Goal: Task Accomplishment & Management: Manage account settings

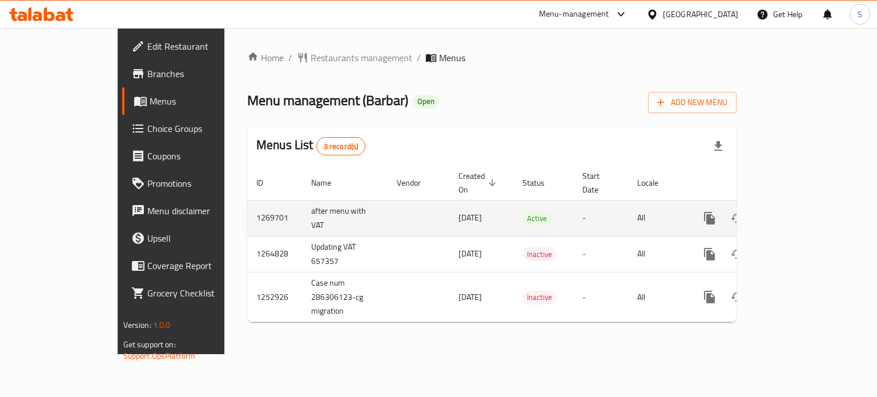
click at [815, 208] on td "enhanced table" at bounding box center [751, 218] width 128 height 36
click at [799, 211] on icon "enhanced table" at bounding box center [792, 218] width 14 height 14
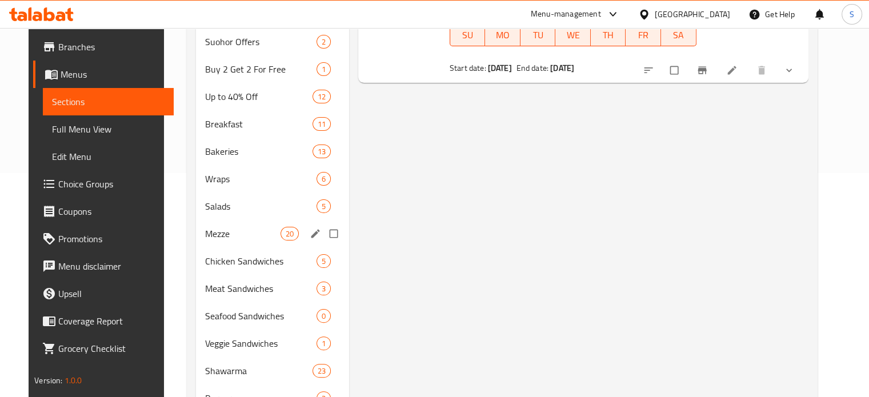
scroll to position [224, 0]
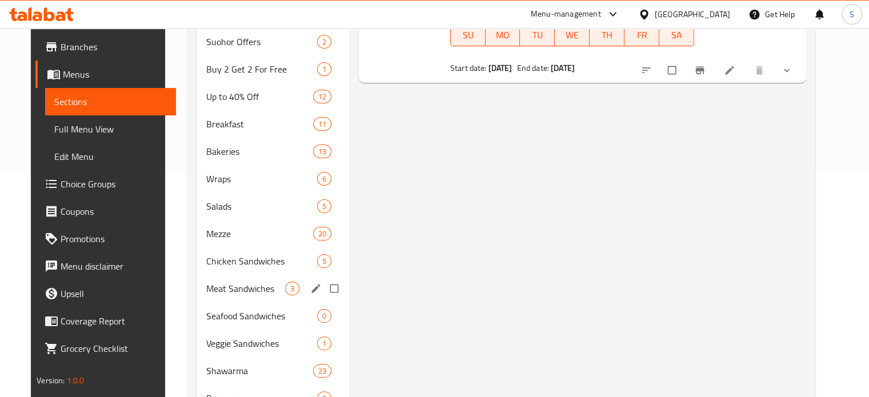
click at [218, 282] on span "Meat Sandwiches" at bounding box center [245, 289] width 78 height 14
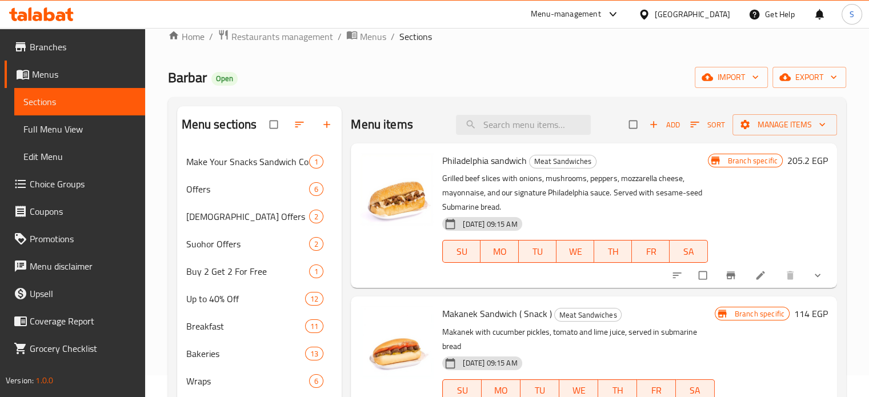
scroll to position [21, 0]
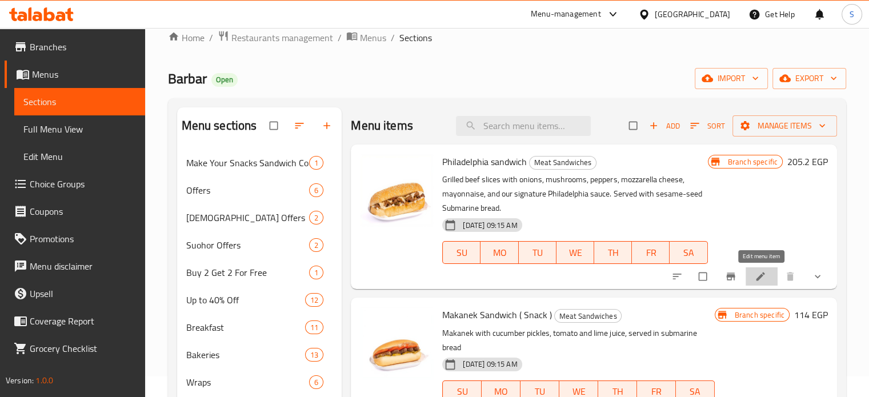
click at [766, 276] on link at bounding box center [761, 276] width 14 height 11
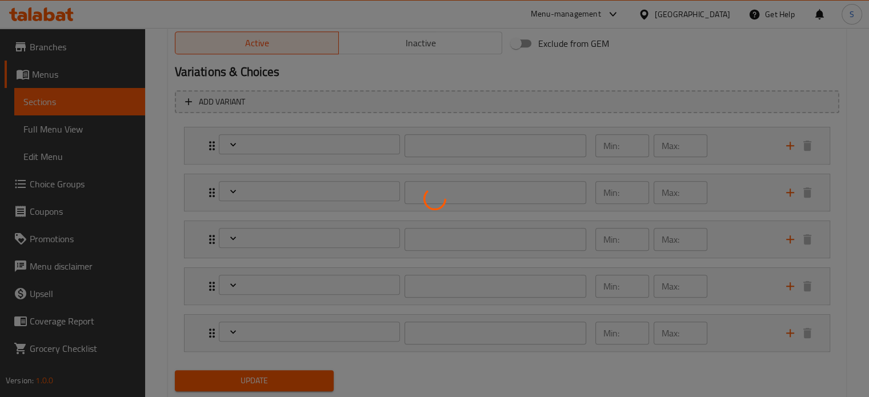
scroll to position [631, 0]
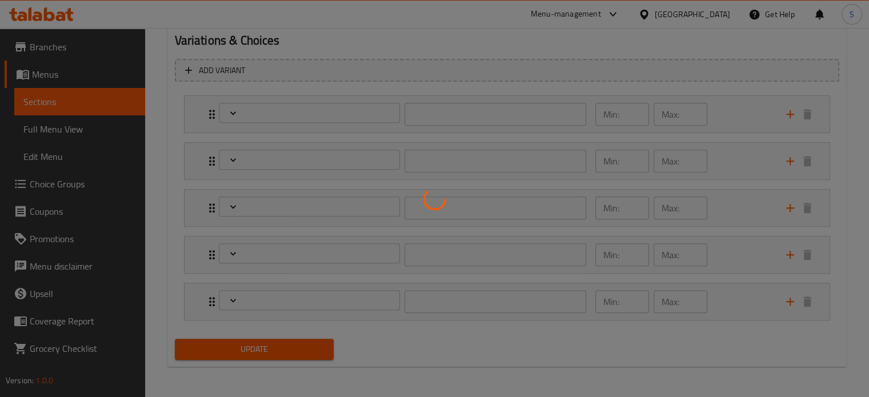
type input "الإضافات:"
type input "0"
type input "3"
type input "تخصيص طلبك"
type input "0"
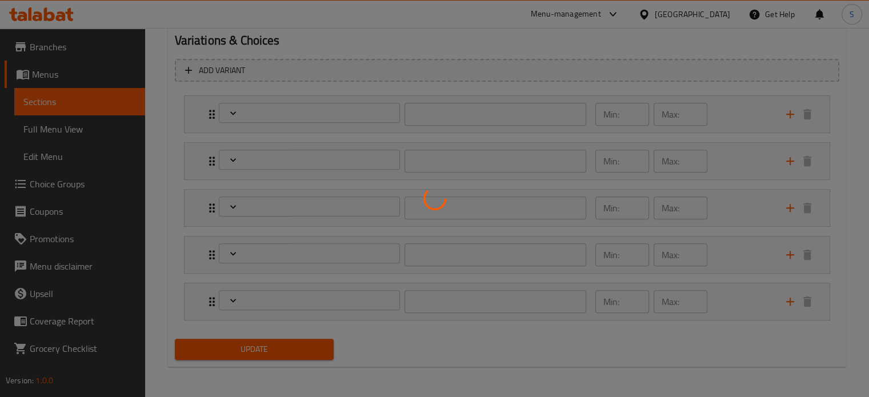
type input "1"
type input "أطباق جانبيه"
type input "0"
type input "6"
type input "بدون:"
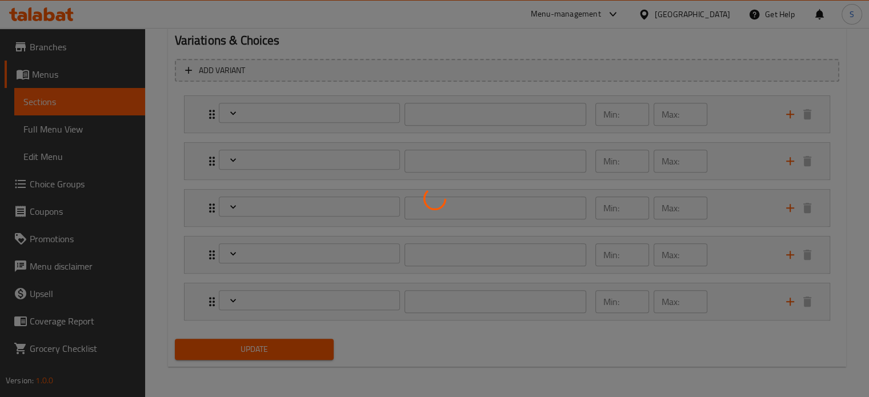
type input "0"
type input "4"
type input "طريقة التحصير:"
type input "0"
type input "1"
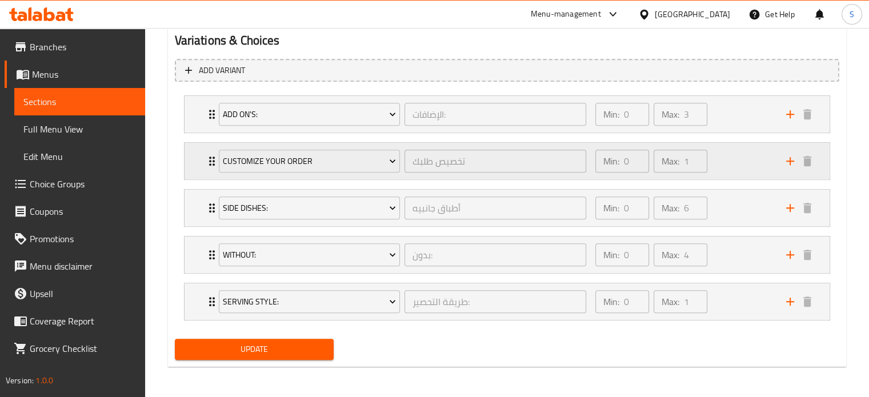
click at [191, 160] on div "Customize Your Order تخصيص طلبك ​ Min: 0 ​ Max: 1 ​" at bounding box center [506, 161] width 645 height 37
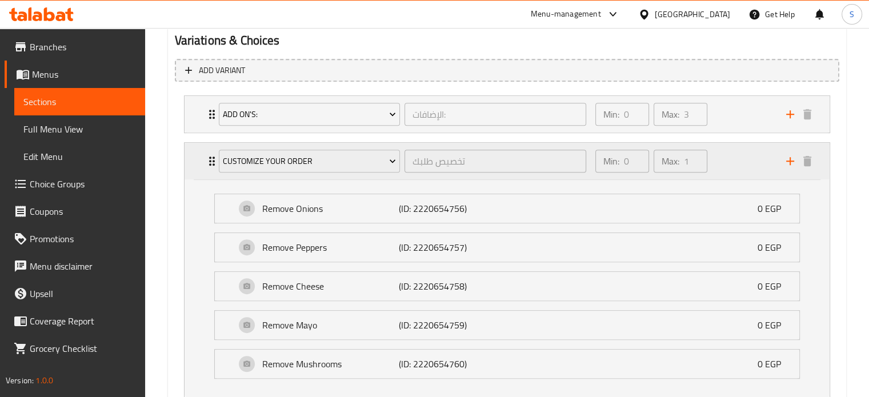
click at [189, 157] on div "Customize Your Order تخصيص طلبك ​ Min: 0 ​ Max: 1 ​" at bounding box center [506, 161] width 645 height 37
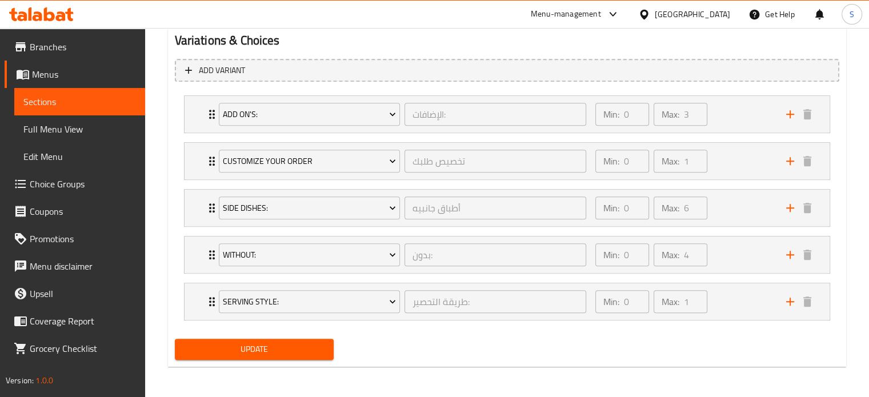
click at [78, 191] on span "Choice Groups" at bounding box center [83, 184] width 106 height 14
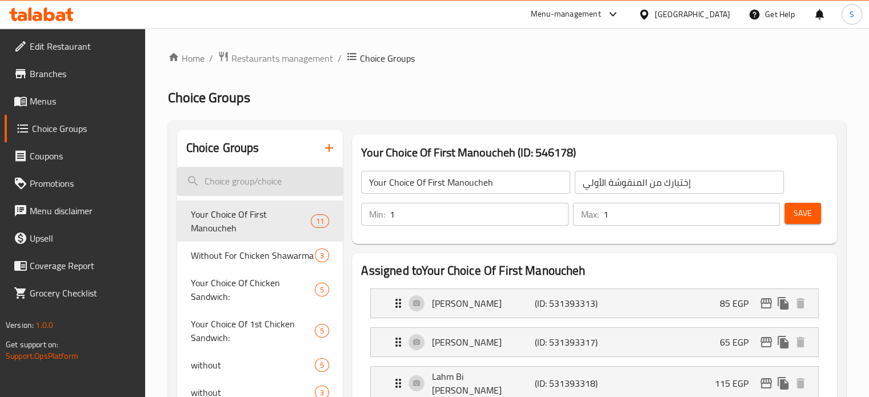
click at [210, 192] on input "search" at bounding box center [260, 181] width 166 height 29
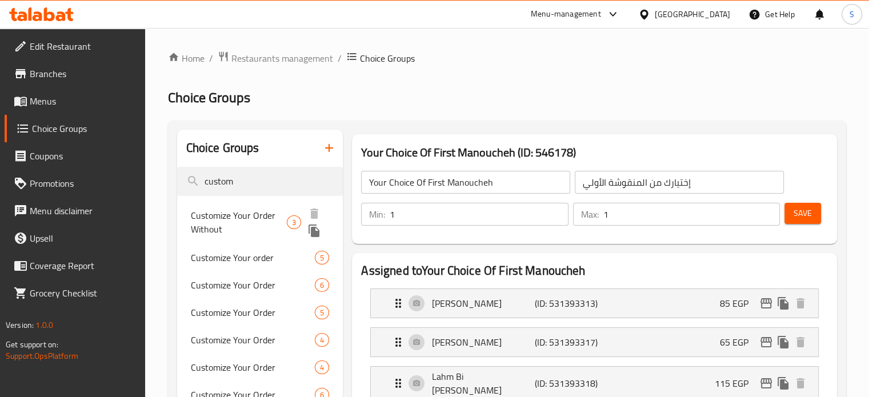
type input "custom"
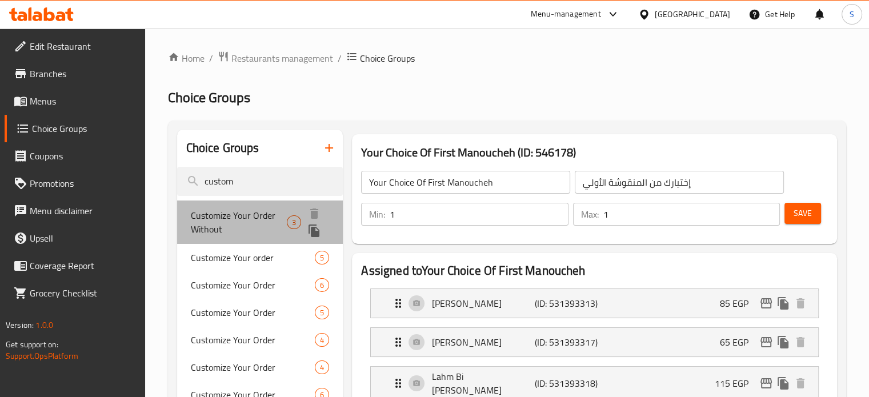
click at [248, 219] on span "Customize Your Order Without" at bounding box center [239, 221] width 97 height 27
type input "Customize Your Order Without"
type input "قم بتخصيص طلبك بدون"
type input "0"
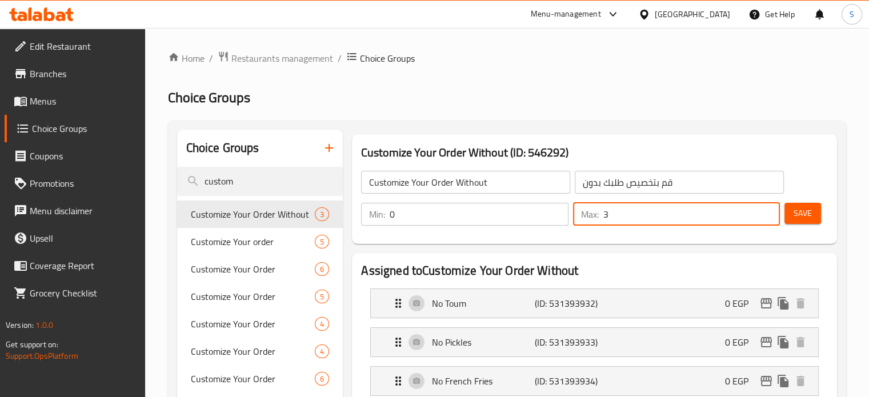
click at [620, 214] on input "3" at bounding box center [691, 214] width 176 height 23
type input "0"
click at [812, 207] on button "Save" at bounding box center [802, 213] width 37 height 21
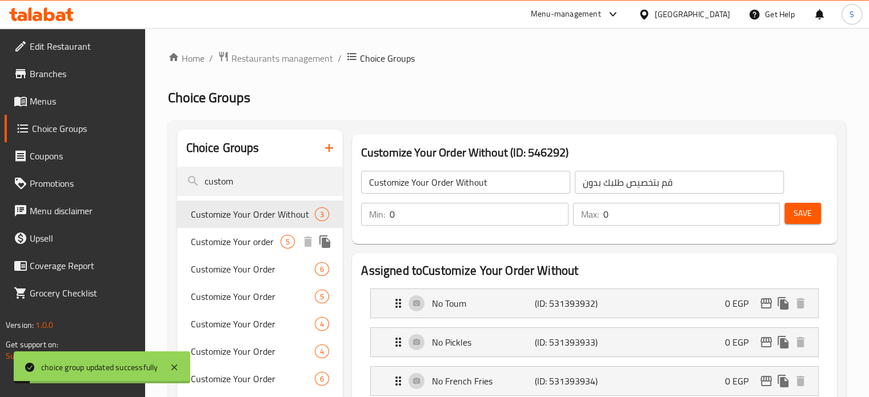
click at [267, 242] on span "Customize Your order" at bounding box center [236, 242] width 90 height 14
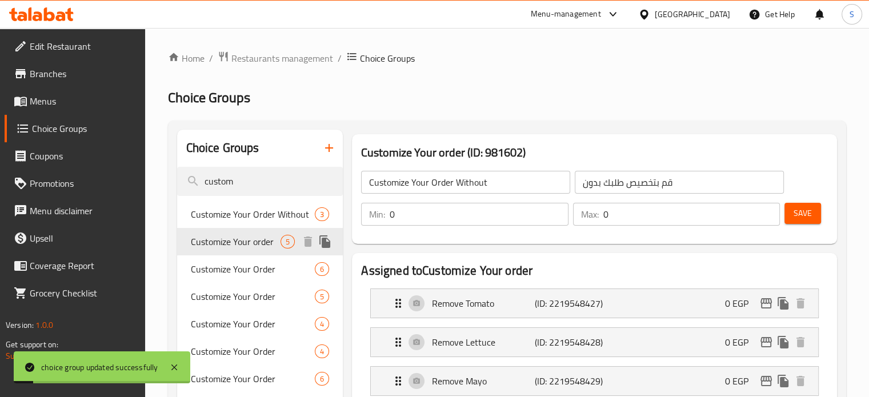
type input "Customize Your order"
type input "تخصيص طلبك"
click at [666, 220] on input "1" at bounding box center [691, 214] width 176 height 23
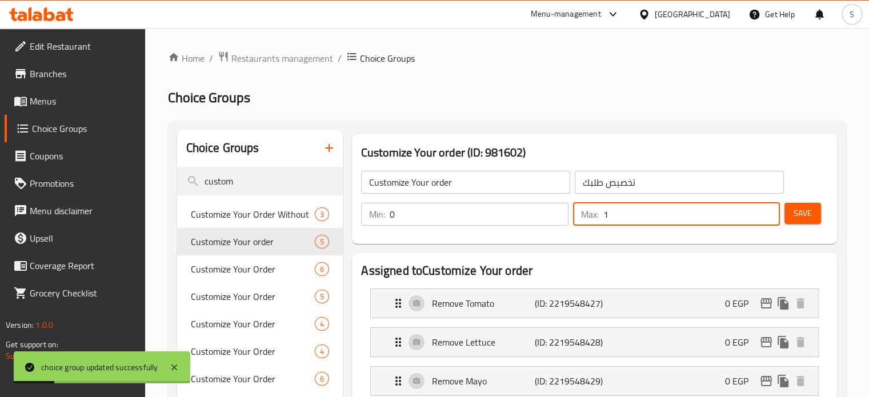
click at [666, 220] on input "1" at bounding box center [691, 214] width 176 height 23
type input "0"
click at [800, 216] on span "Save" at bounding box center [802, 213] width 18 height 14
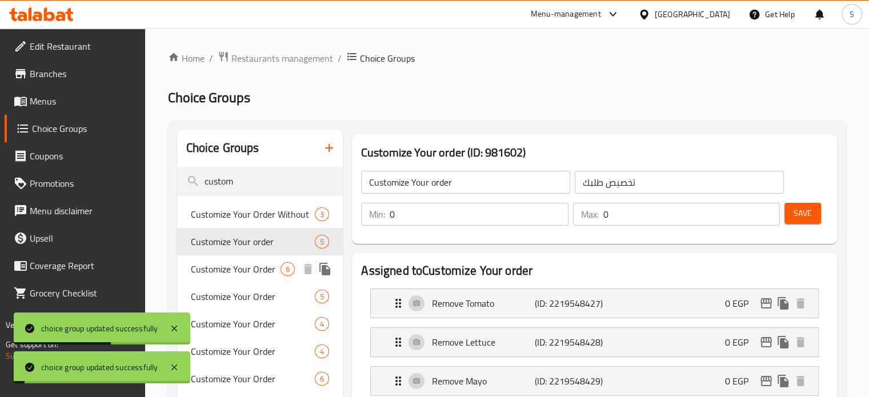
click at [245, 263] on span "Customize Your Order" at bounding box center [236, 269] width 90 height 14
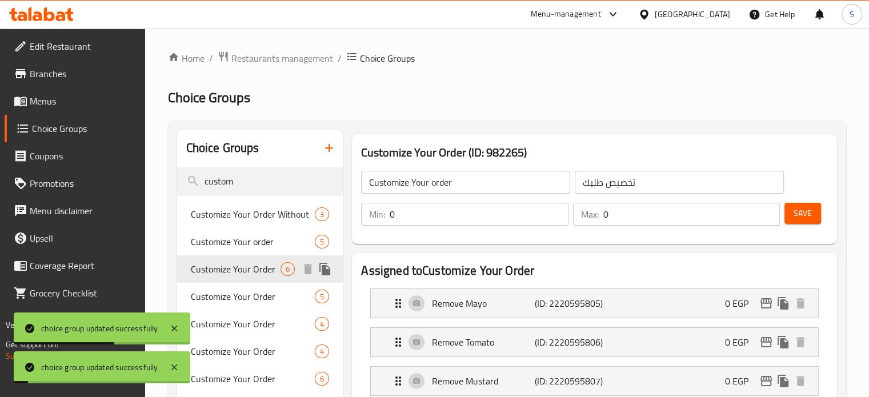
type input "Customize Your Order"
click at [637, 219] on input "1" at bounding box center [691, 214] width 176 height 23
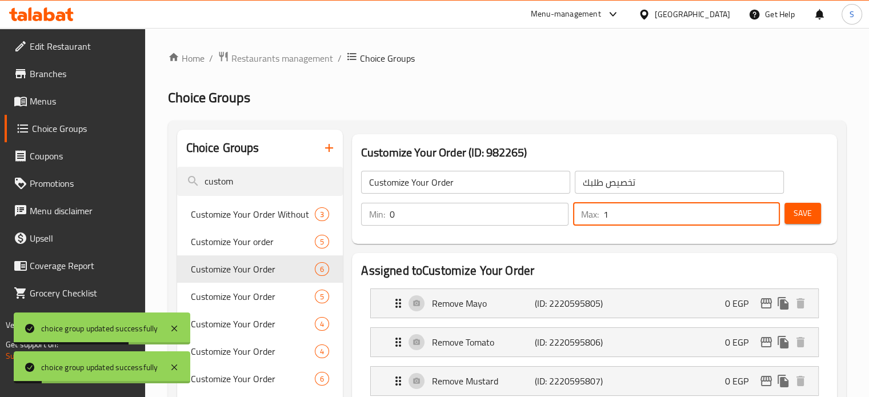
click at [637, 219] on input "1" at bounding box center [691, 214] width 176 height 23
type input "0"
click at [812, 206] on button "Save" at bounding box center [802, 213] width 37 height 21
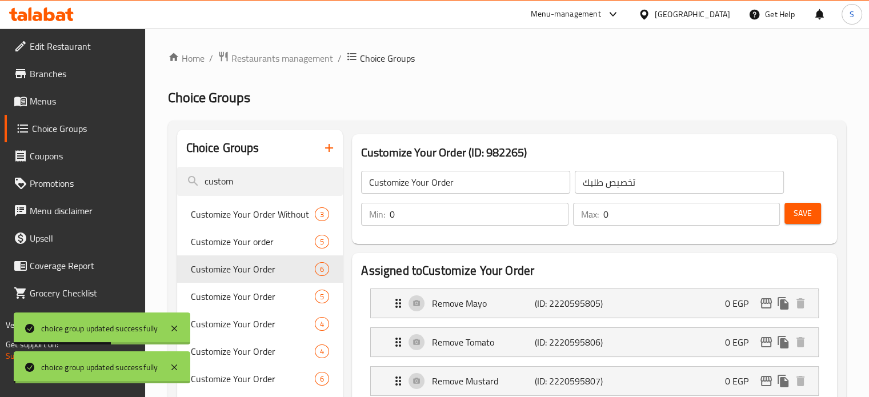
click at [233, 298] on span "Customize Your Order" at bounding box center [253, 297] width 125 height 14
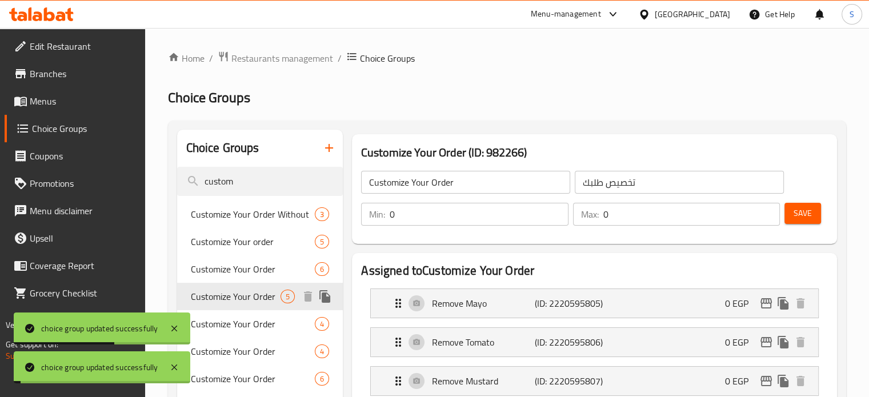
click at [233, 298] on span "Customize Your Order" at bounding box center [236, 297] width 90 height 14
type input "Customize Your Order"
click at [669, 219] on input "1" at bounding box center [691, 214] width 176 height 23
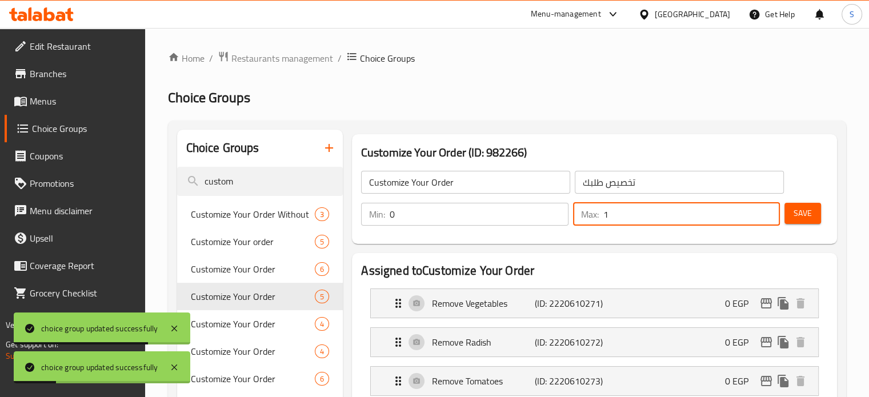
click at [669, 219] on input "1" at bounding box center [691, 214] width 176 height 23
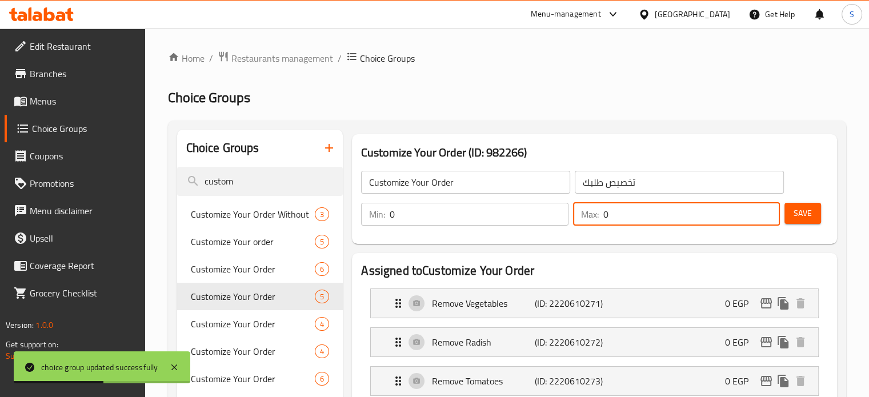
click at [801, 214] on span "Save" at bounding box center [802, 213] width 18 height 14
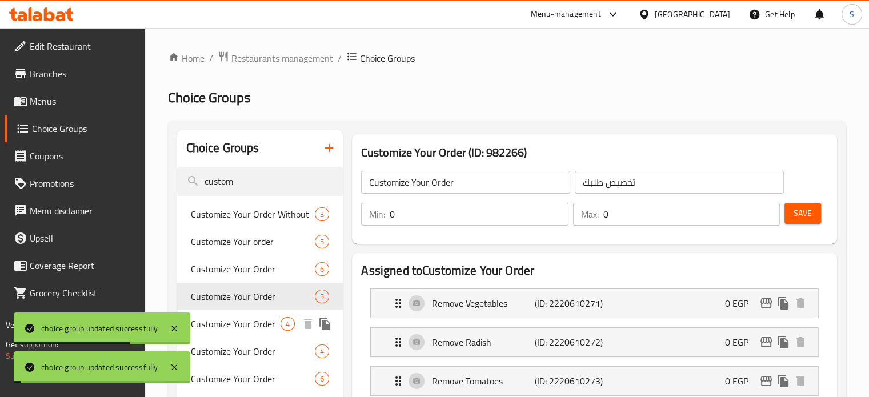
scroll to position [117, 0]
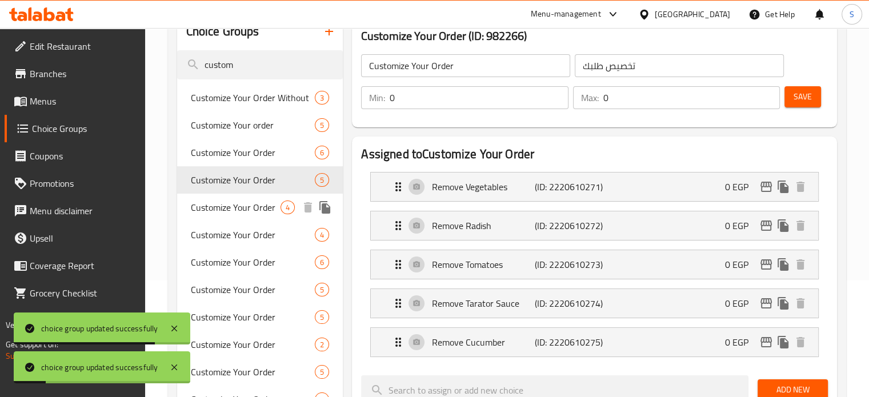
click at [242, 205] on span "Customize Your Order" at bounding box center [236, 207] width 90 height 14
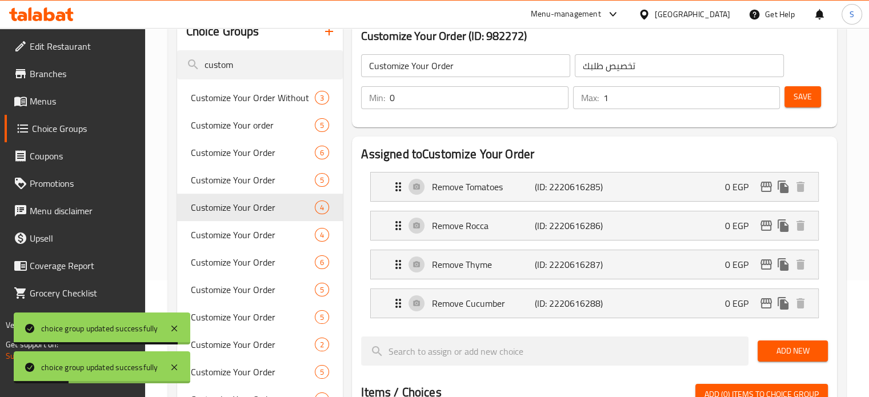
click at [625, 97] on input "1" at bounding box center [691, 97] width 176 height 23
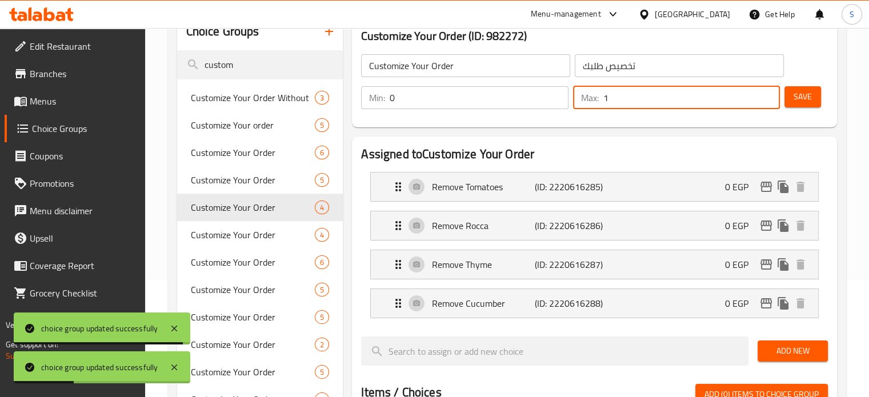
click at [625, 97] on input "1" at bounding box center [691, 97] width 176 height 23
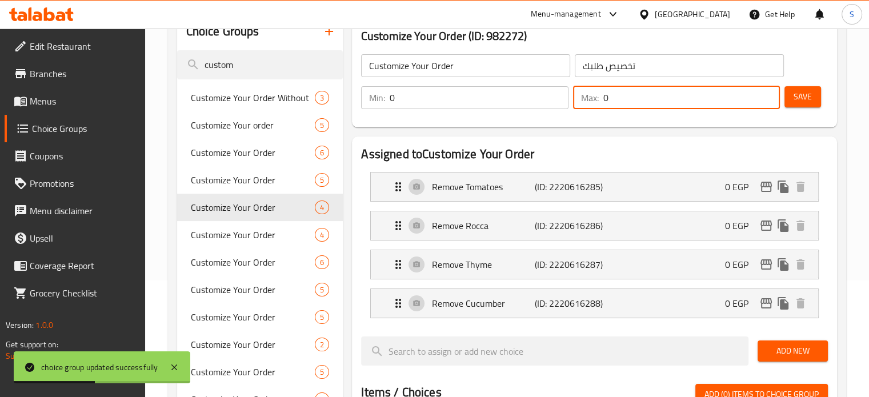
type input "0"
click at [798, 102] on span "Save" at bounding box center [802, 97] width 18 height 14
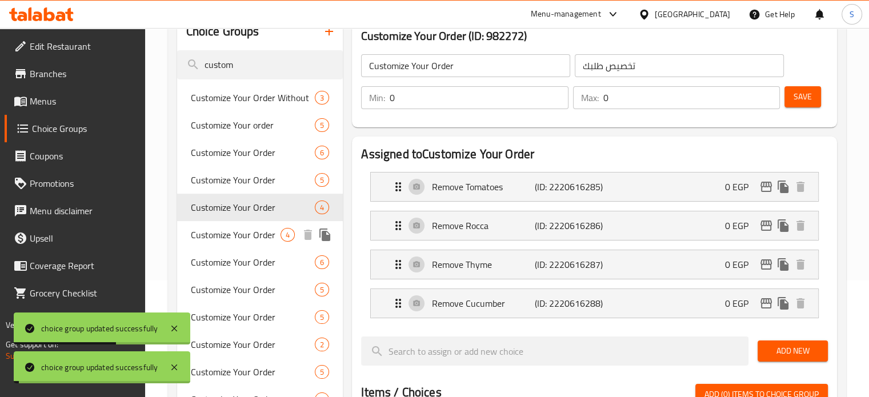
click at [263, 236] on span "Customize Your Order" at bounding box center [236, 235] width 90 height 14
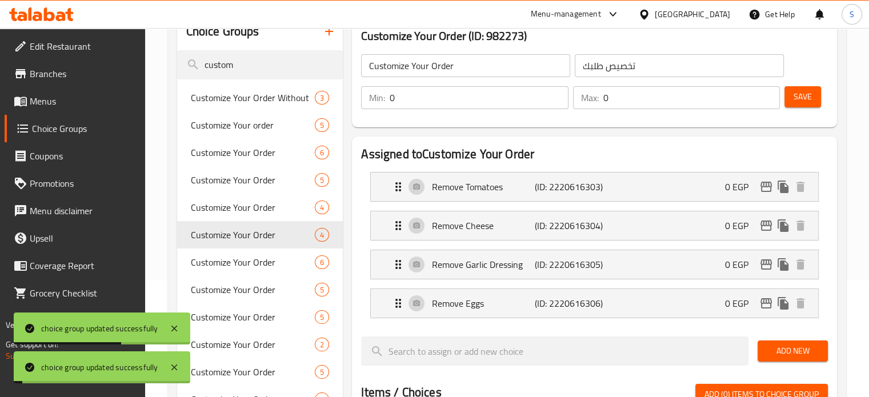
type input "Customize Your Order"
click at [610, 99] on input "1" at bounding box center [691, 97] width 176 height 23
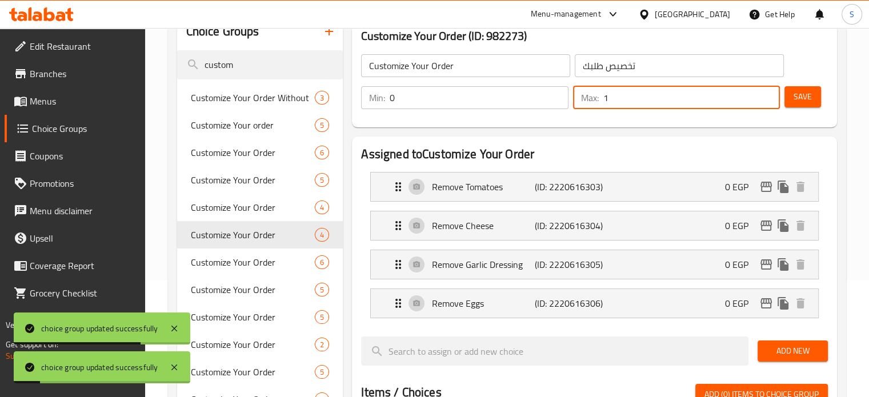
click at [610, 99] on input "1" at bounding box center [691, 97] width 176 height 23
click at [812, 89] on button "Save" at bounding box center [802, 96] width 37 height 21
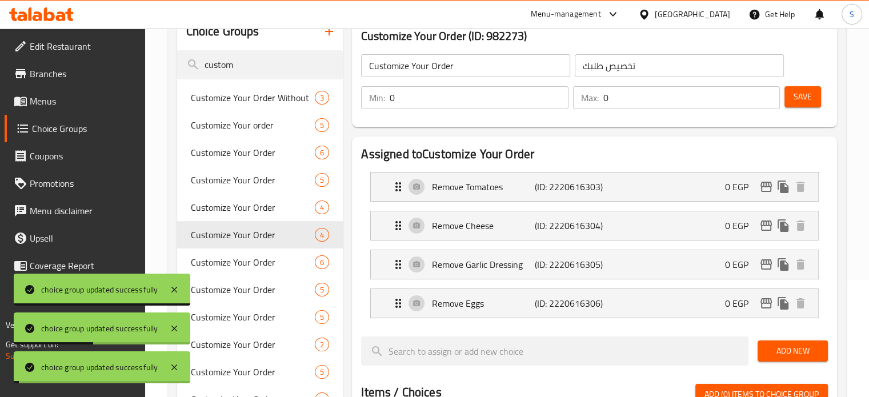
click at [239, 266] on span "Customize Your Order" at bounding box center [253, 262] width 125 height 14
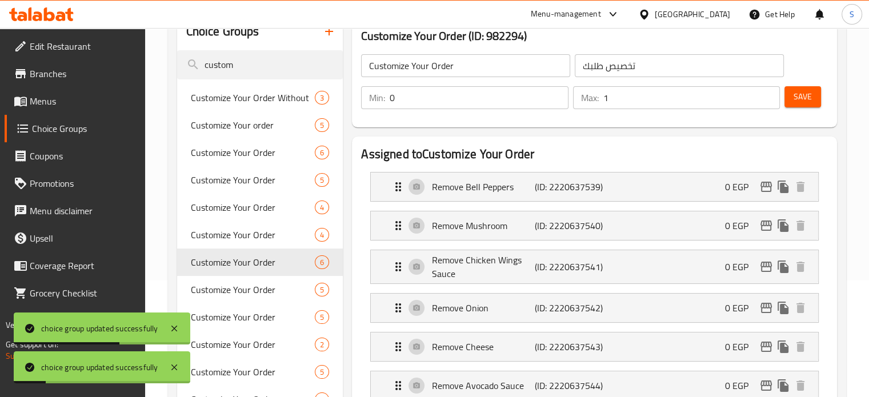
click at [629, 106] on input "1" at bounding box center [691, 97] width 176 height 23
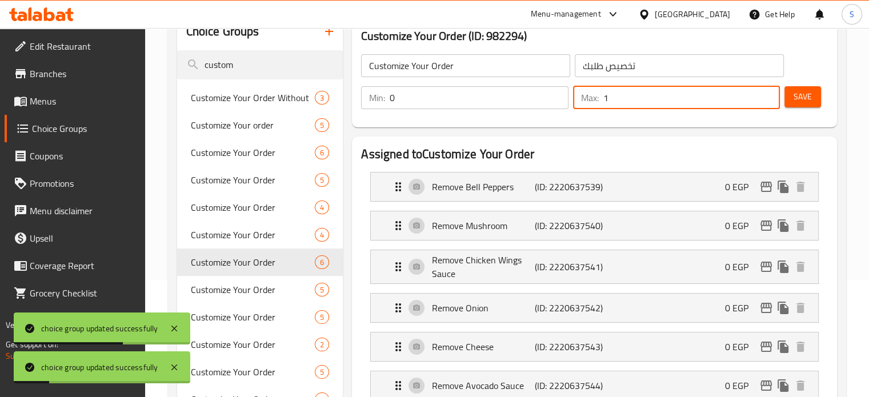
click at [629, 106] on input "1" at bounding box center [691, 97] width 176 height 23
type input "0"
click at [798, 86] on button "Save" at bounding box center [802, 96] width 37 height 21
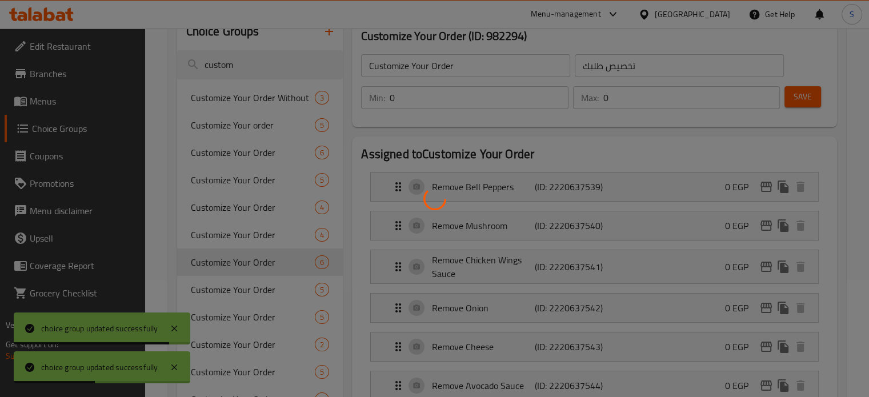
scroll to position [195, 0]
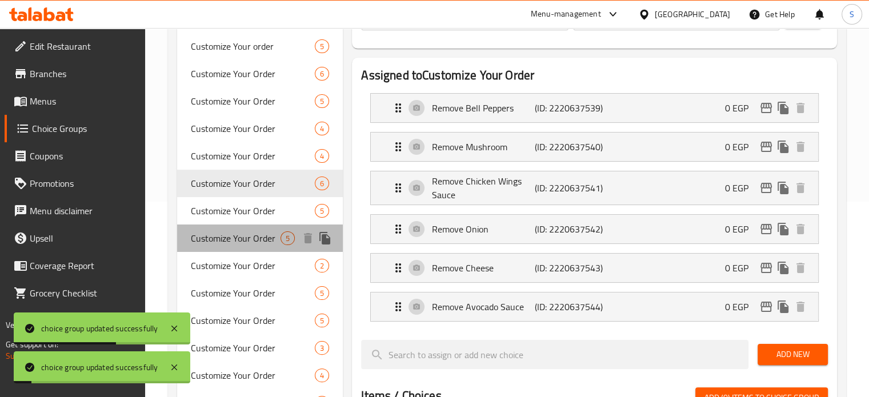
click at [230, 224] on div "Customize Your Order 5" at bounding box center [260, 237] width 166 height 27
type input "Customize Your Order"
type input "خصص طلبك"
type input "1"
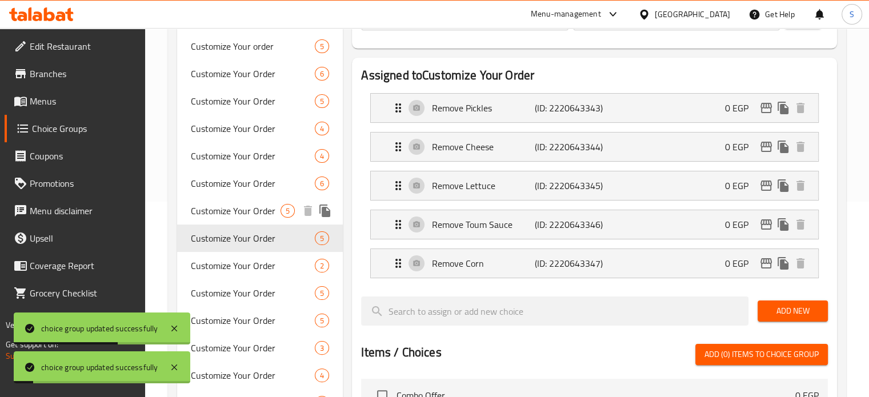
click at [234, 196] on div "Customize Your Order 6" at bounding box center [260, 183] width 166 height 27
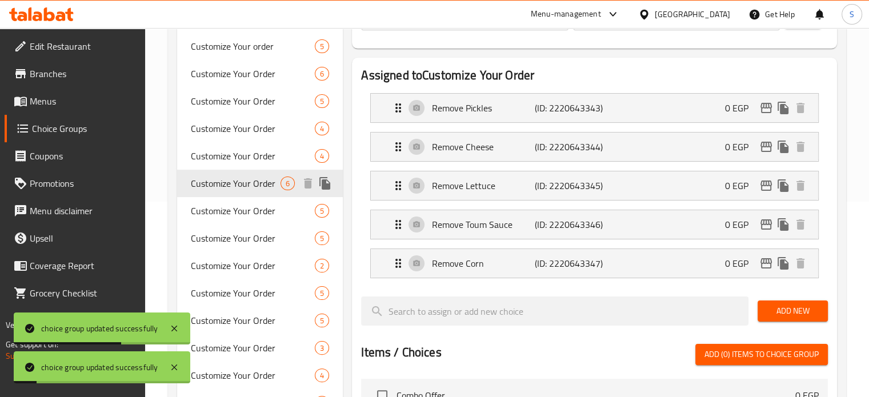
type input "Customize Your Order"
type input "تخصيص طلبك"
type input "0"
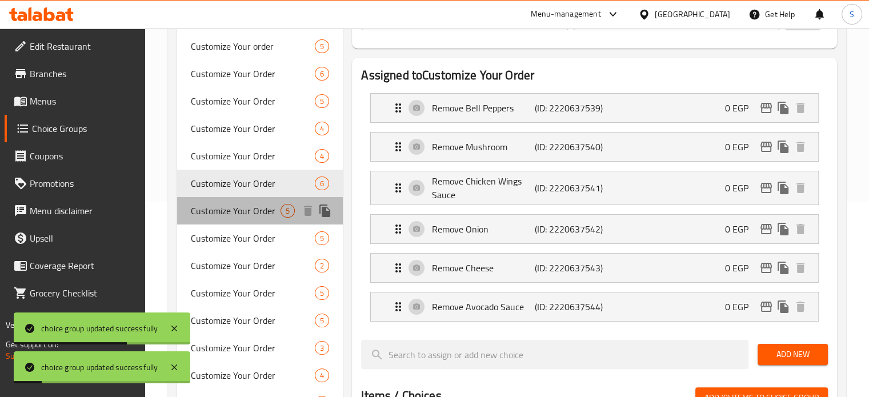
click at [233, 204] on span "Customize Your Order" at bounding box center [236, 211] width 90 height 14
type input "Customize Your Order"
type input "خصص طلبك"
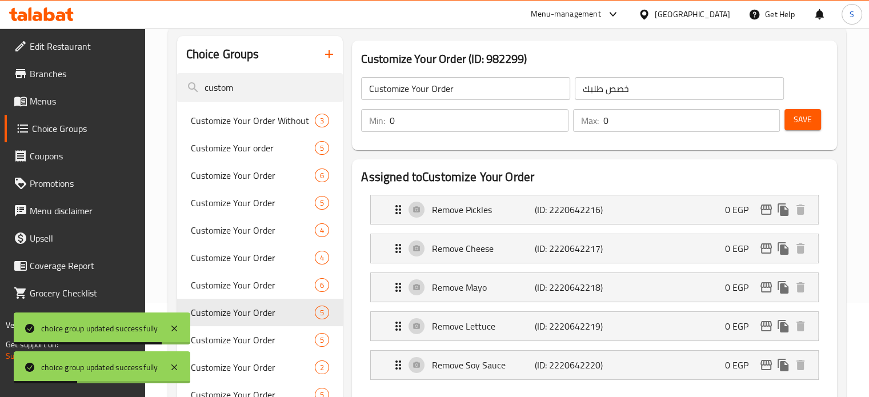
scroll to position [98, 0]
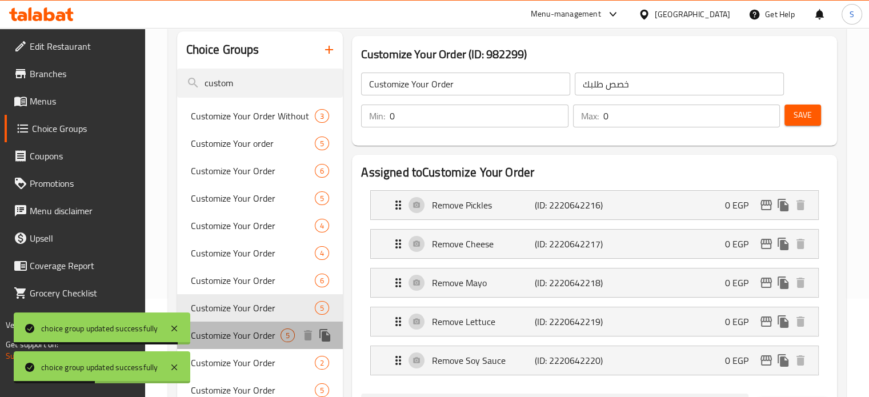
click at [246, 334] on span "Customize Your Order" at bounding box center [236, 335] width 90 height 14
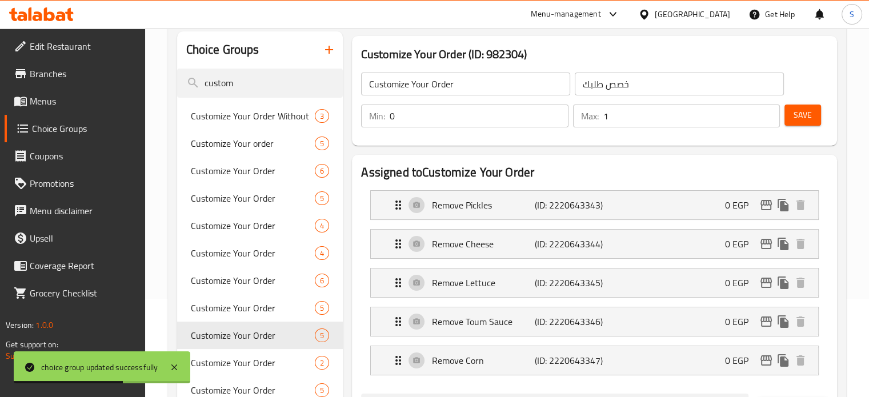
click at [626, 118] on input "1" at bounding box center [691, 116] width 176 height 23
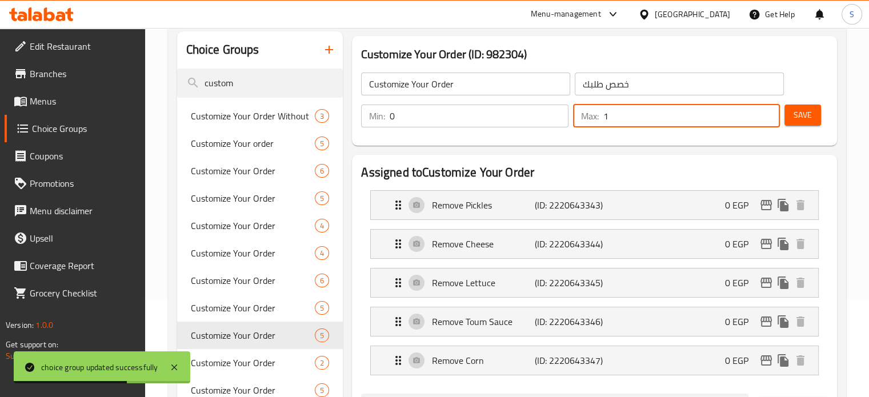
click at [626, 118] on input "1" at bounding box center [691, 116] width 176 height 23
type input "0"
click at [814, 115] on button "Save" at bounding box center [802, 115] width 37 height 21
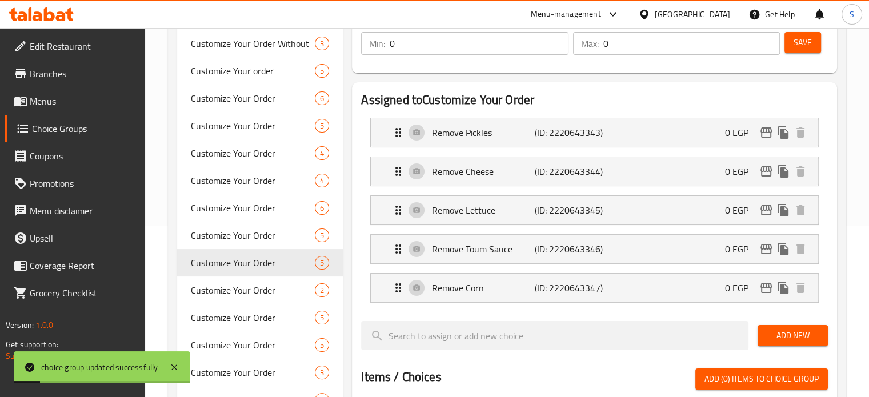
scroll to position [171, 0]
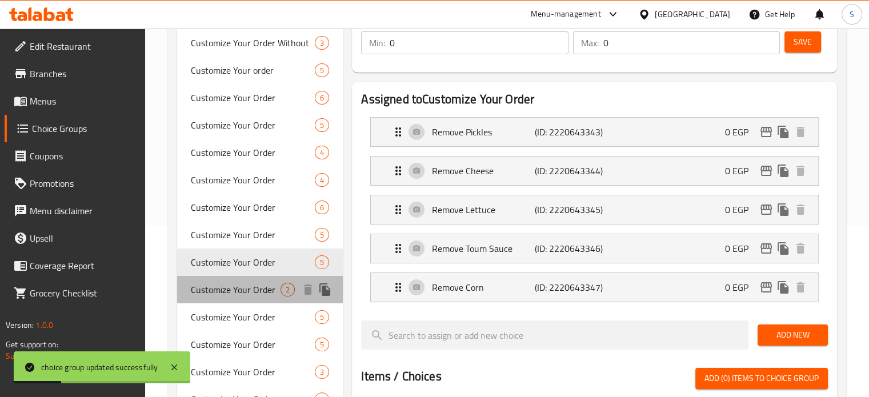
click at [224, 291] on span "Customize Your Order" at bounding box center [236, 290] width 90 height 14
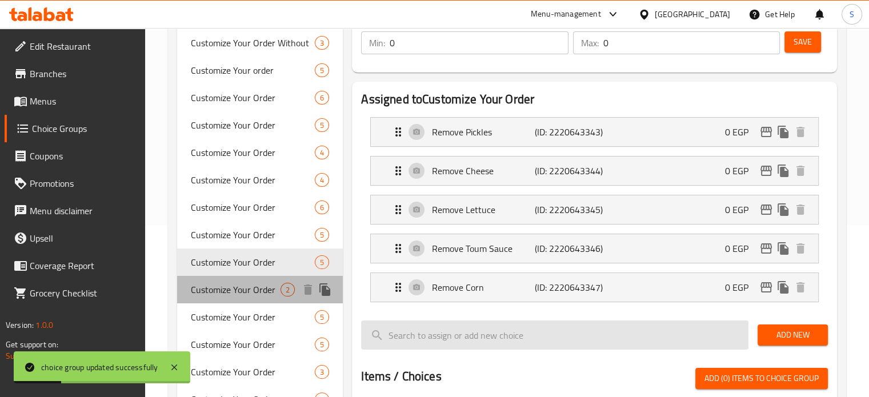
type input "تخصيص طلبك"
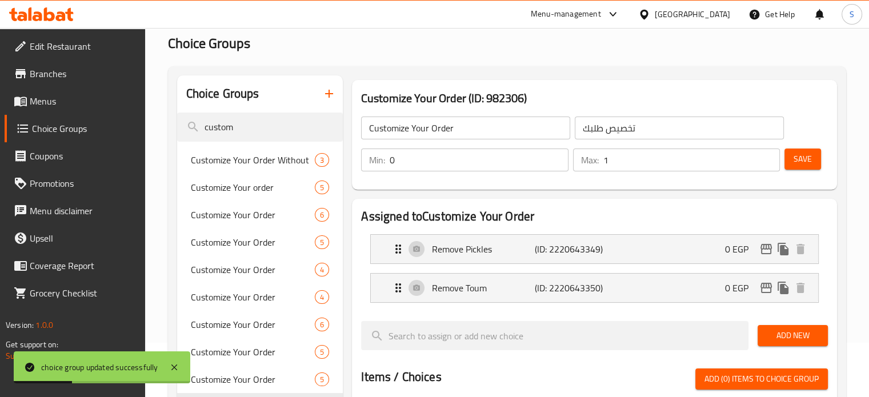
scroll to position [13, 0]
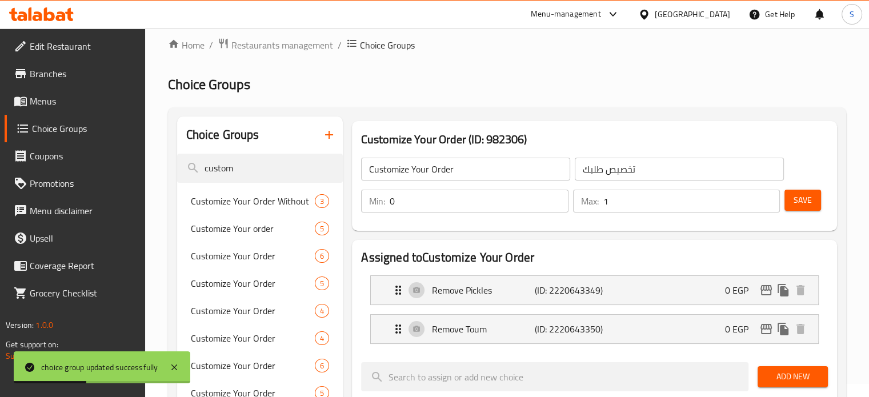
click at [654, 191] on input "1" at bounding box center [691, 201] width 176 height 23
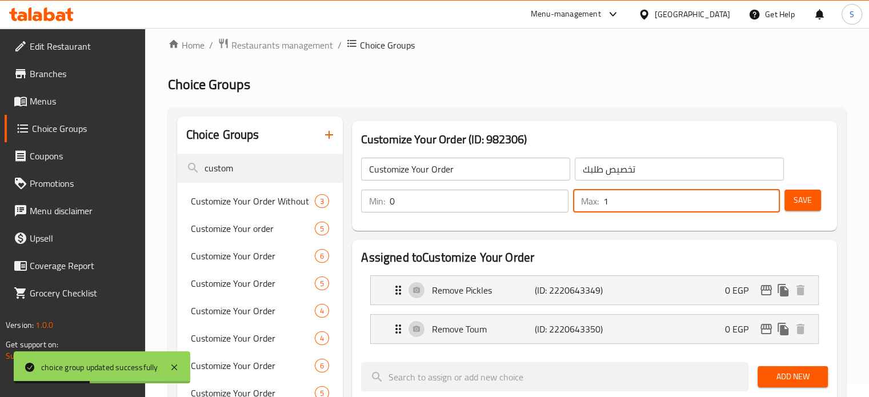
click at [654, 191] on input "1" at bounding box center [691, 201] width 176 height 23
click at [830, 192] on div "Customize Your Order ​ تخصيص طلبك ​ Min: 0 ​ Max: 0 ​ Save" at bounding box center [594, 185] width 476 height 82
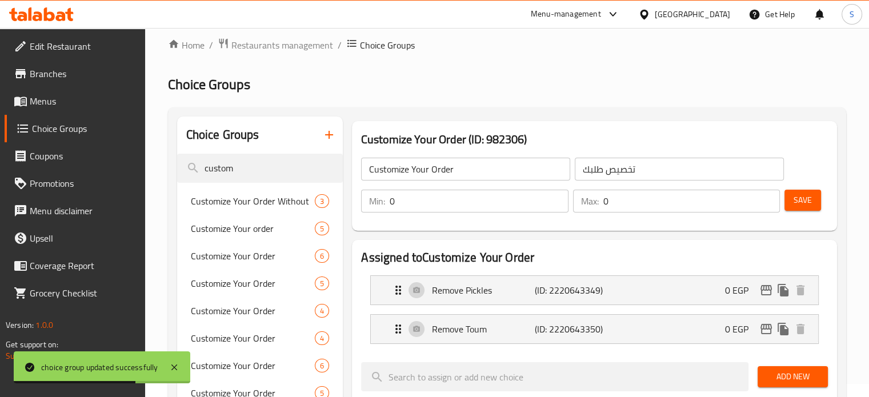
click at [816, 196] on button "Save" at bounding box center [802, 200] width 37 height 21
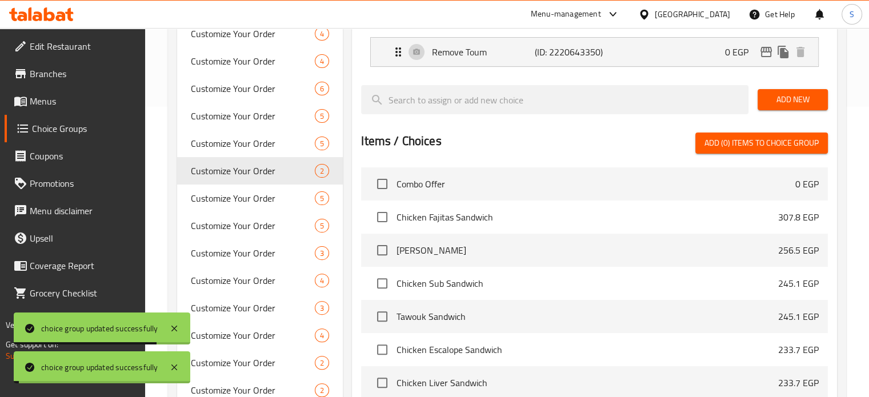
scroll to position [291, 0]
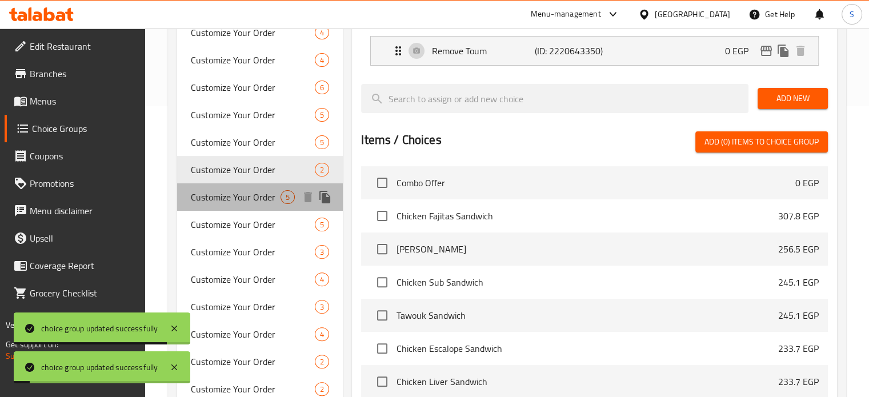
click at [249, 199] on span "Customize Your Order" at bounding box center [236, 197] width 90 height 14
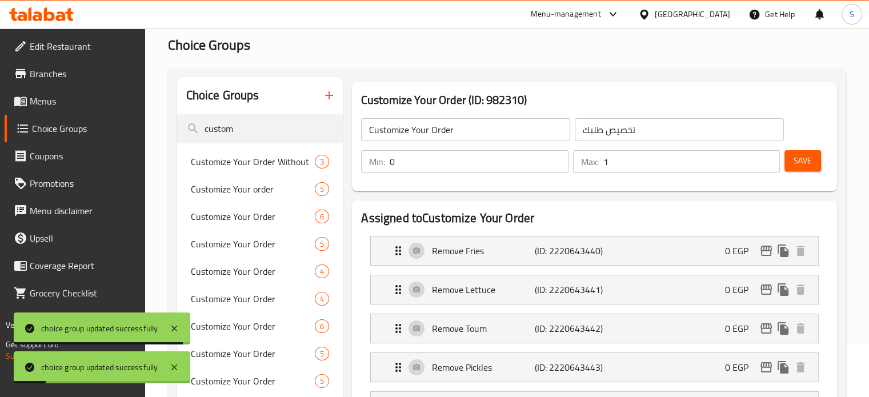
scroll to position [0, 0]
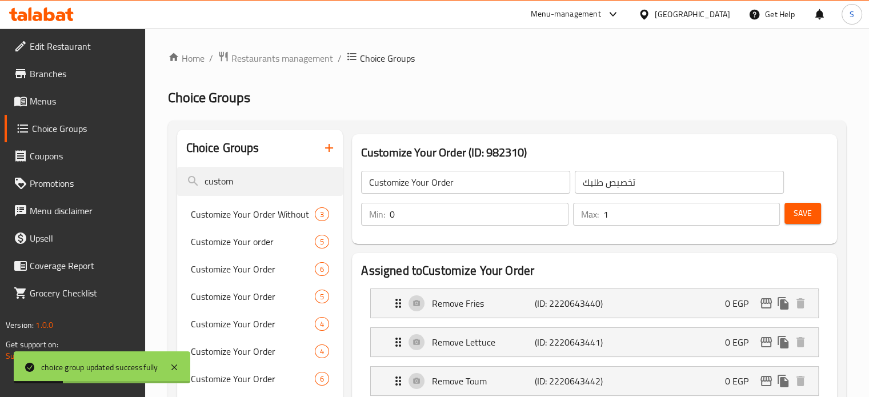
click at [604, 210] on input "1" at bounding box center [691, 214] width 176 height 23
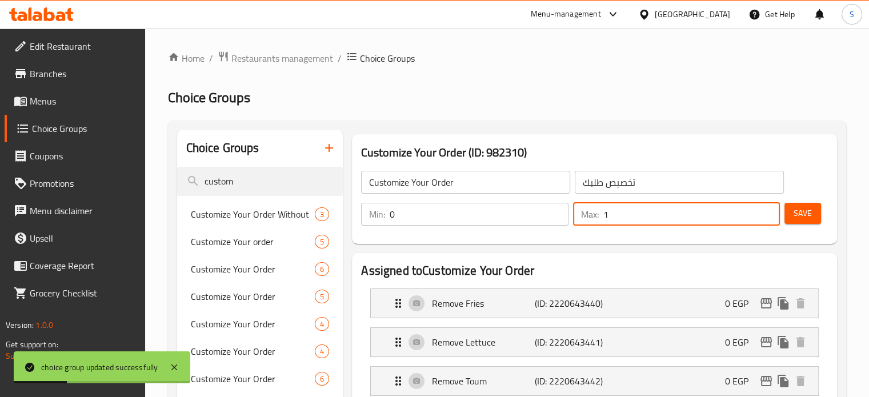
click at [604, 210] on input "1" at bounding box center [691, 214] width 176 height 23
click at [807, 219] on span "Save" at bounding box center [802, 213] width 18 height 14
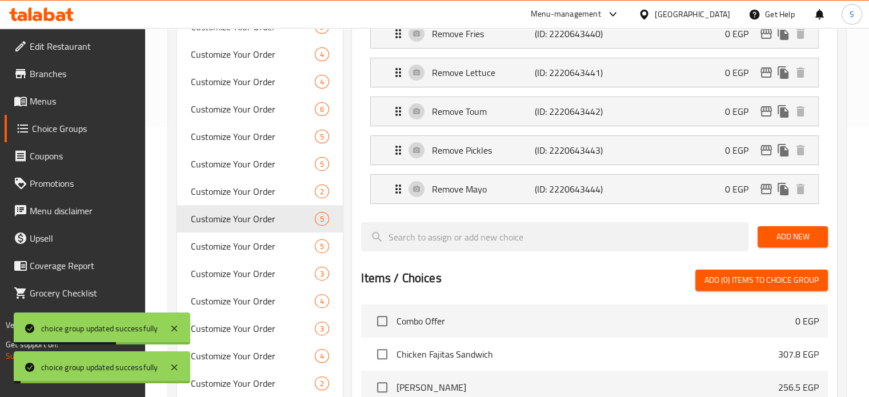
scroll to position [335, 0]
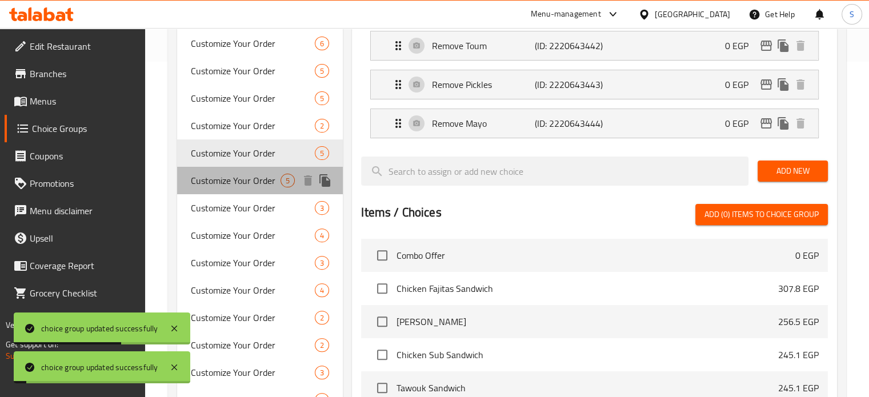
click at [250, 176] on span "Customize Your Order" at bounding box center [236, 181] width 90 height 14
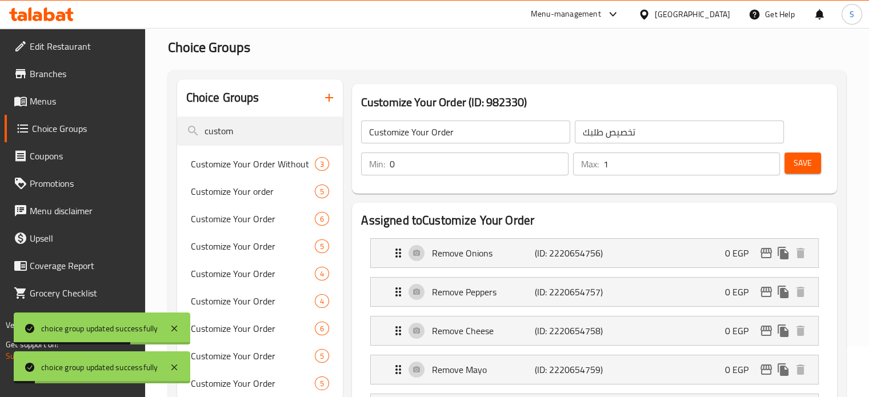
scroll to position [0, 0]
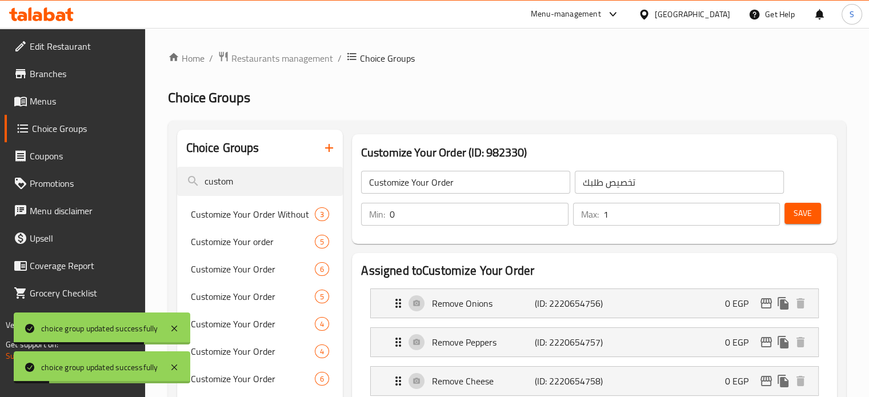
click at [688, 215] on input "1" at bounding box center [691, 214] width 176 height 23
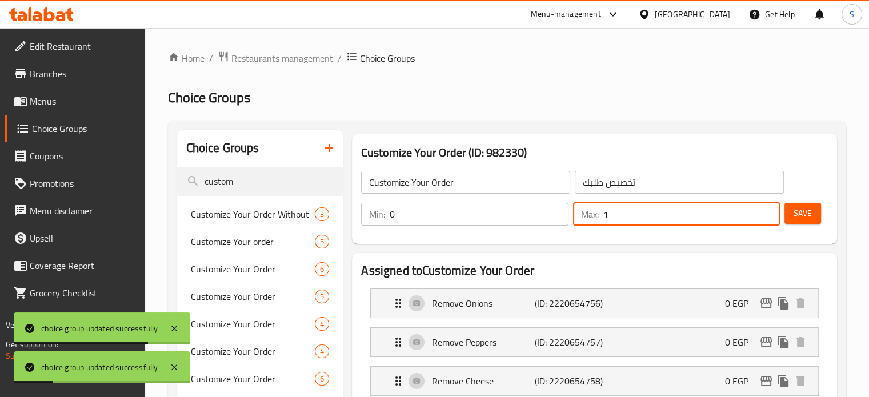
click at [688, 215] on input "1" at bounding box center [691, 214] width 176 height 23
click at [837, 228] on div "Customize Your Order (ID: 982330) Customize Your Order ​ تخصيص طلبك ​ Min: 0 ​ …" at bounding box center [594, 189] width 494 height 119
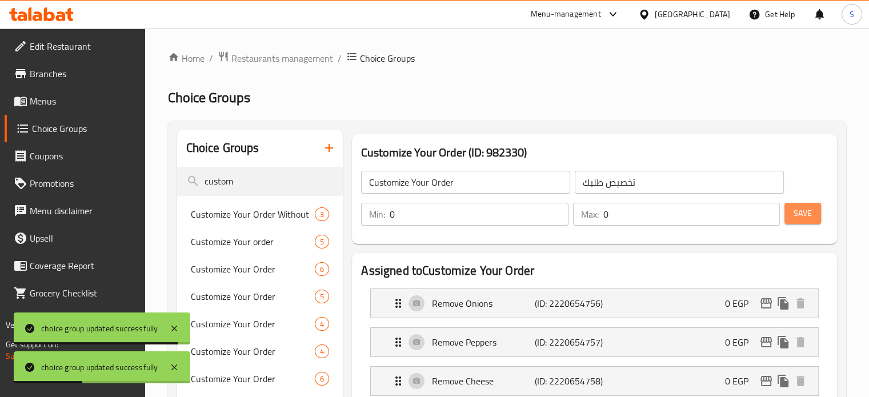
click at [816, 220] on button "Save" at bounding box center [802, 213] width 37 height 21
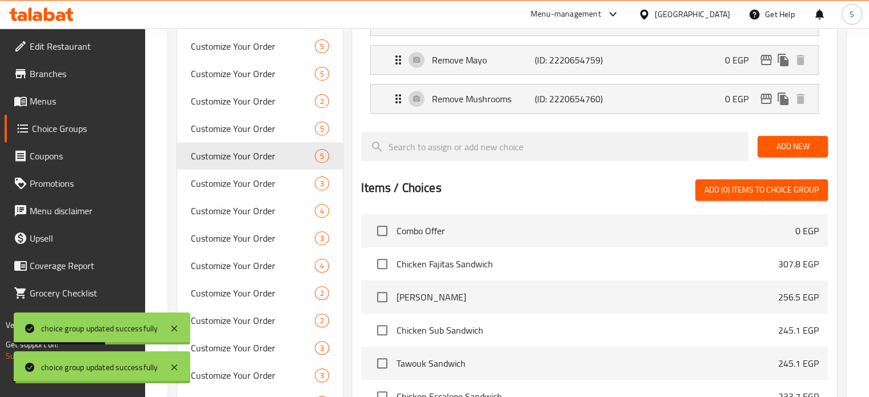
scroll to position [379, 0]
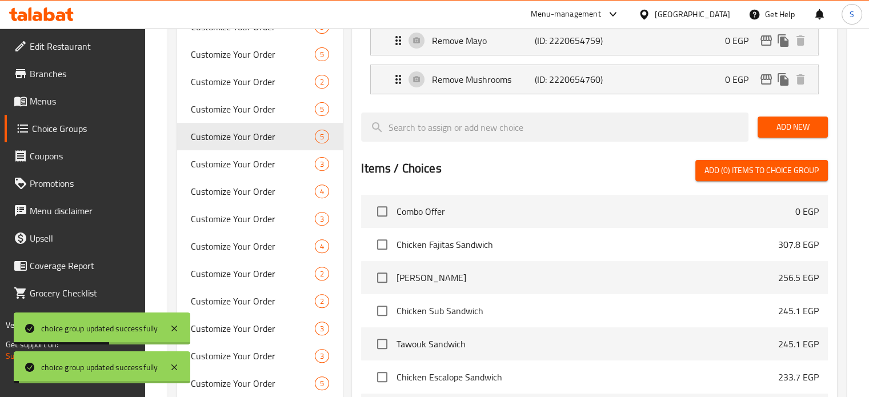
click at [242, 164] on span "Customize Your Order" at bounding box center [253, 164] width 125 height 14
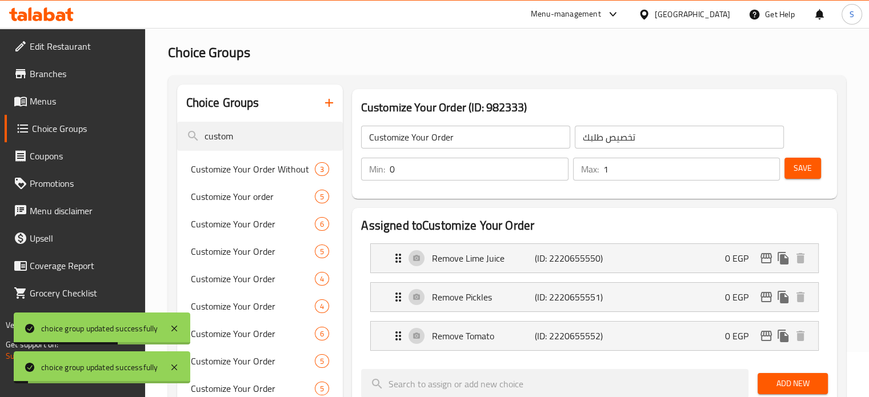
scroll to position [0, 0]
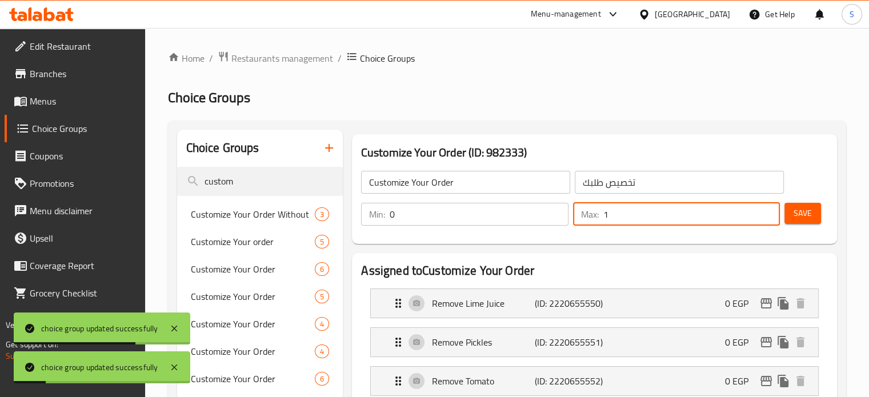
drag, startPoint x: 676, startPoint y: 222, endPoint x: 563, endPoint y: 213, distance: 113.5
click at [563, 213] on div "Min: 0 ​ Max: 1 ​" at bounding box center [570, 214] width 428 height 32
click at [816, 205] on button "Save" at bounding box center [802, 213] width 37 height 21
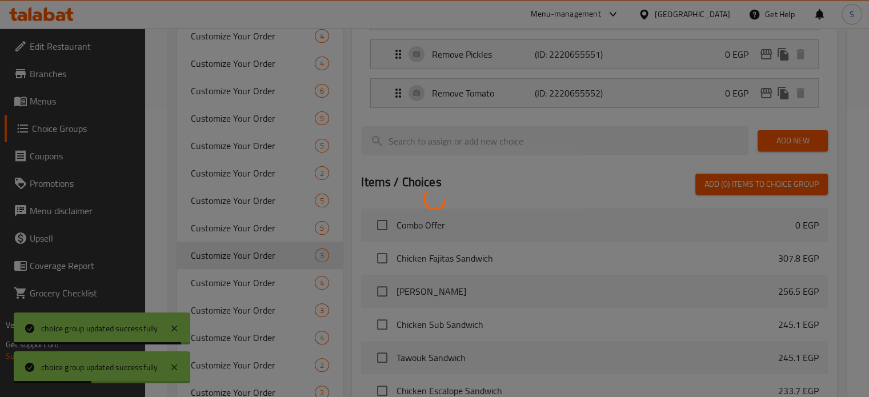
scroll to position [387, 0]
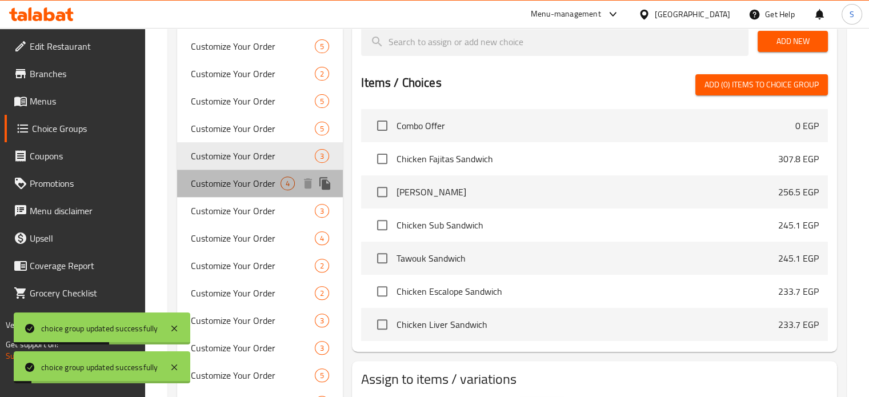
click at [249, 186] on span "Customize Your Order" at bounding box center [236, 183] width 90 height 14
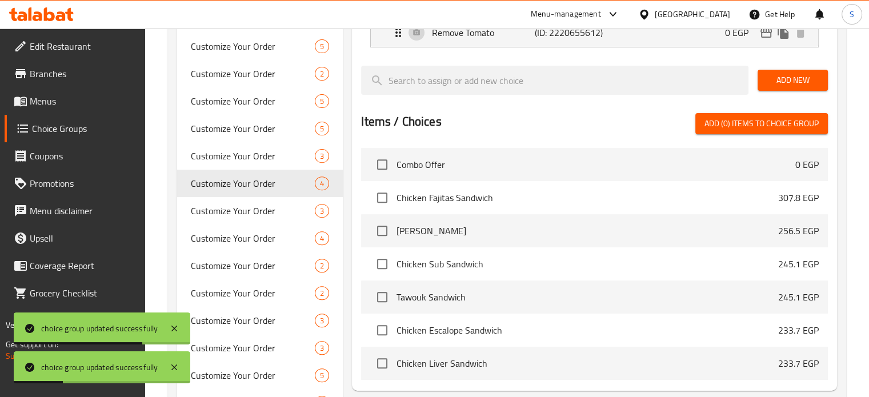
scroll to position [0, 0]
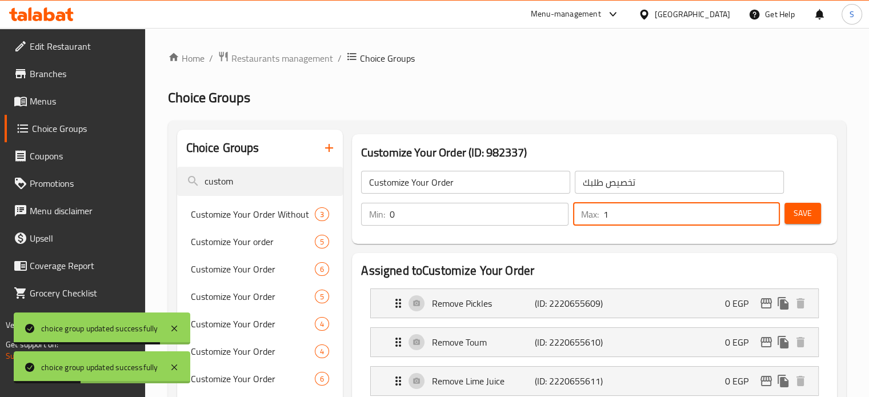
drag, startPoint x: 624, startPoint y: 211, endPoint x: 569, endPoint y: 214, distance: 54.9
click at [569, 214] on div "Min: 0 ​ Max: 1 ​" at bounding box center [570, 214] width 428 height 32
click at [809, 209] on span "Save" at bounding box center [802, 213] width 18 height 14
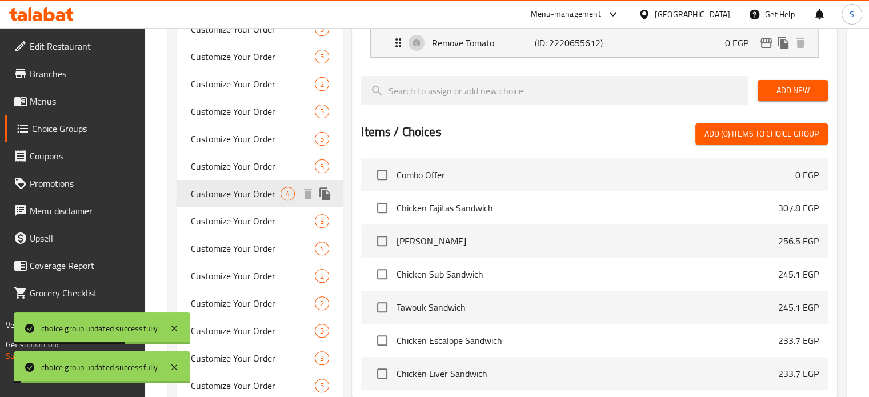
scroll to position [382, 0]
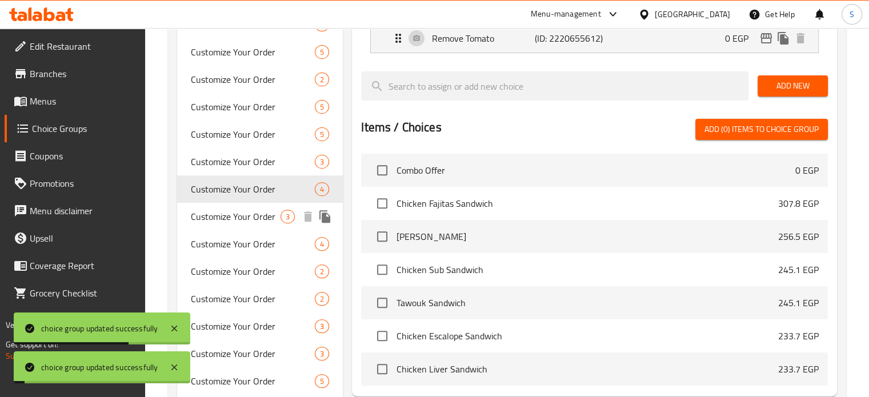
click at [259, 219] on span "Customize Your Order" at bounding box center [236, 217] width 90 height 14
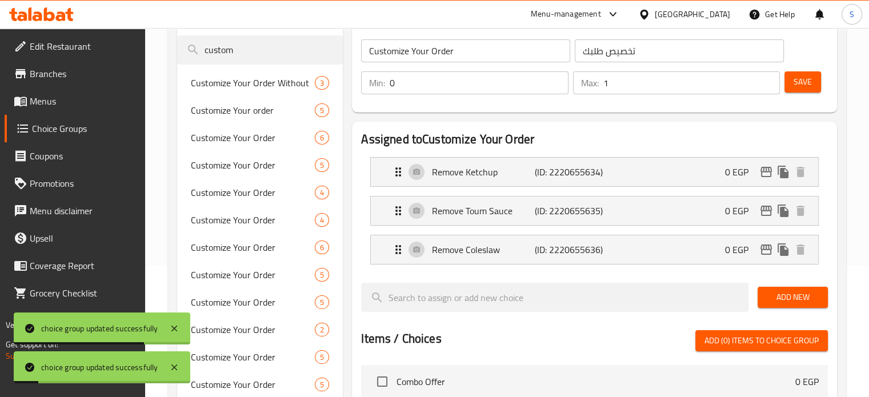
scroll to position [130, 0]
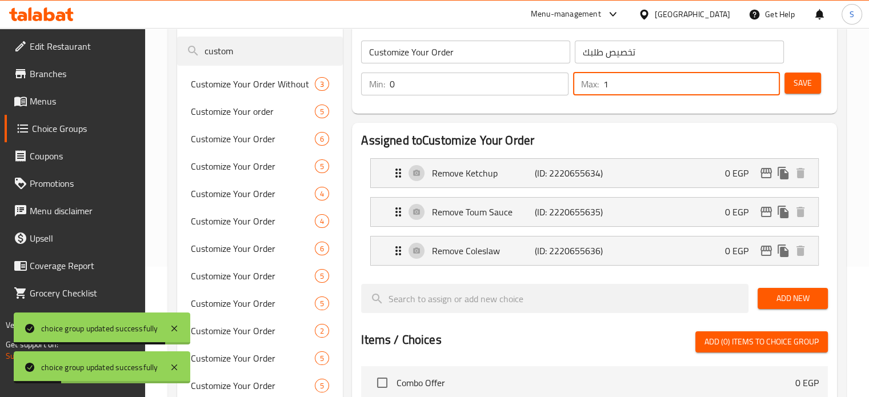
drag, startPoint x: 632, startPoint y: 89, endPoint x: 619, endPoint y: 91, distance: 13.3
click at [619, 91] on input "1" at bounding box center [691, 84] width 176 height 23
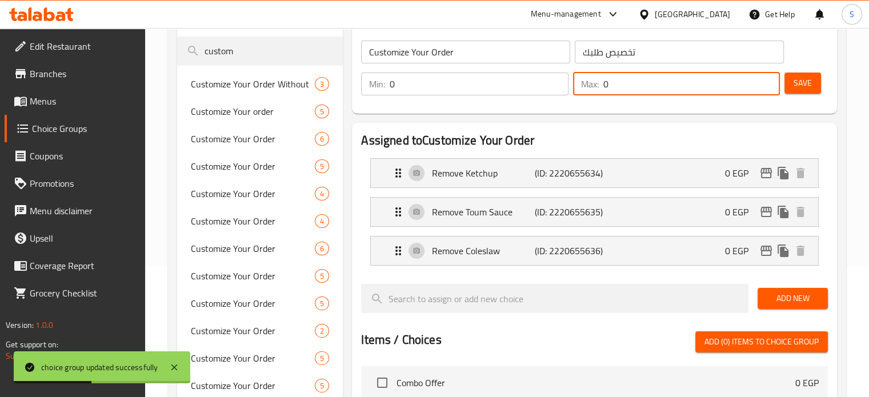
click at [803, 81] on span "Save" at bounding box center [802, 83] width 18 height 14
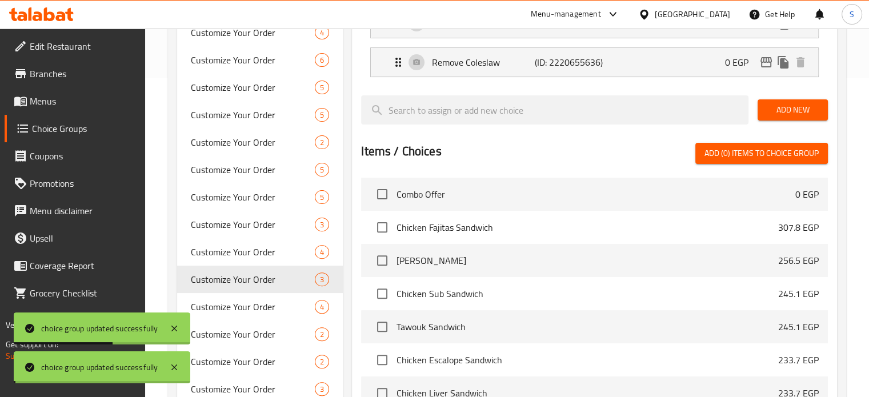
scroll to position [449, 0]
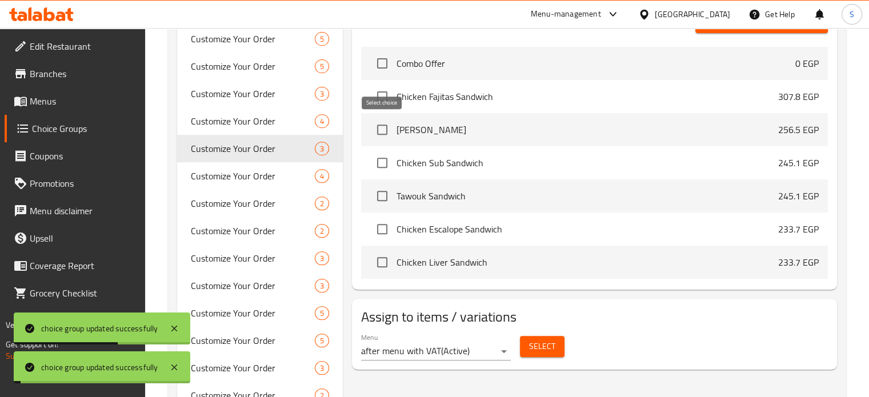
click at [210, 179] on span "Customize Your Order" at bounding box center [253, 176] width 125 height 14
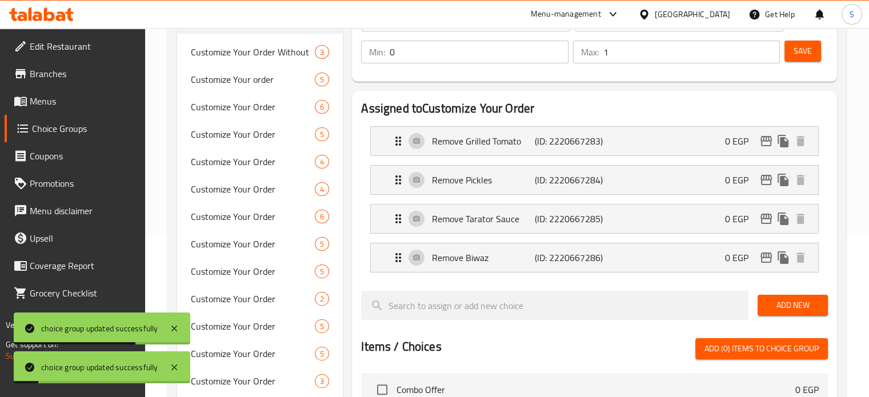
scroll to position [146, 0]
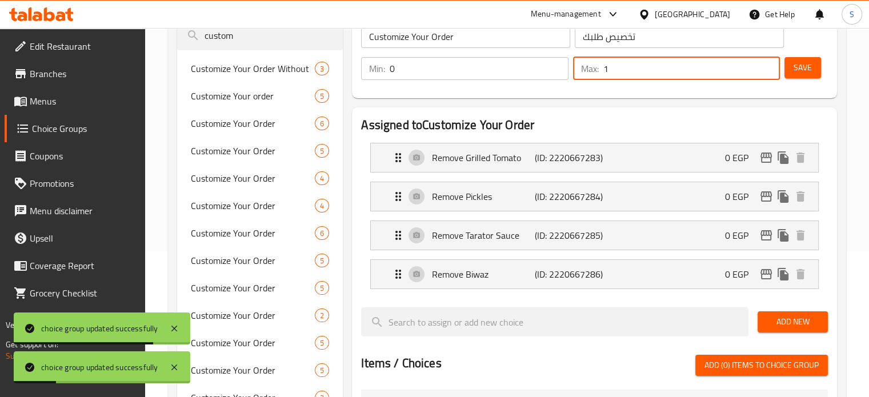
drag, startPoint x: 686, startPoint y: 70, endPoint x: 570, endPoint y: 77, distance: 116.1
click at [571, 77] on div "Max: 1 ​" at bounding box center [676, 68] width 211 height 27
type input "0"
click at [813, 62] on button "Save" at bounding box center [802, 67] width 37 height 21
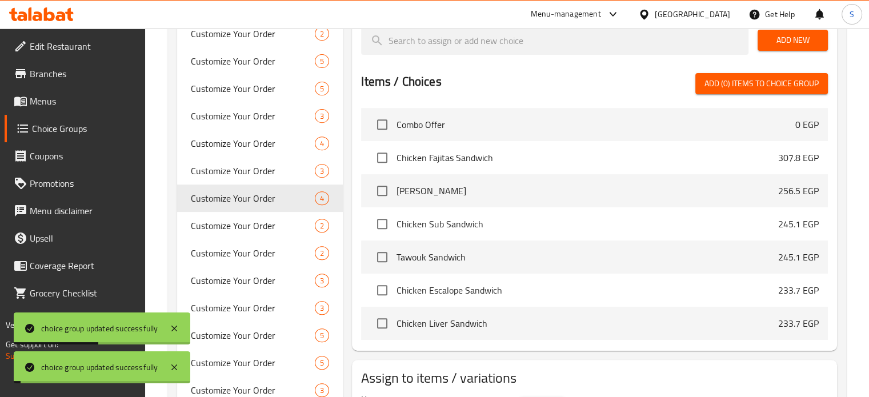
scroll to position [495, 0]
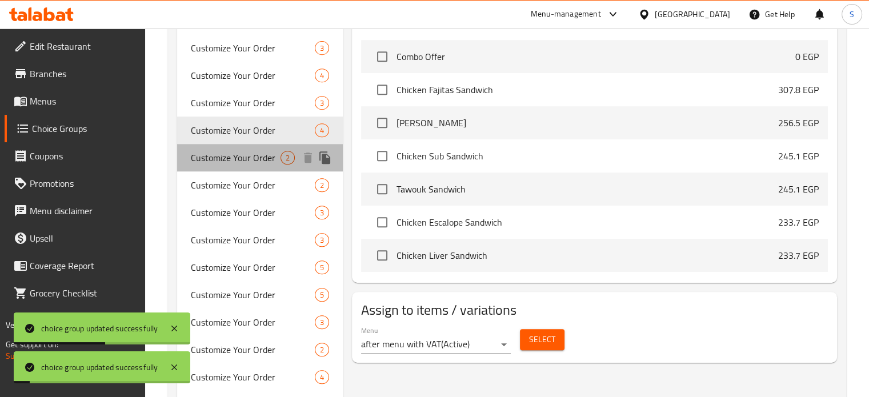
click at [274, 158] on span "Customize Your Order" at bounding box center [236, 158] width 90 height 14
type input "Customize Your Order"
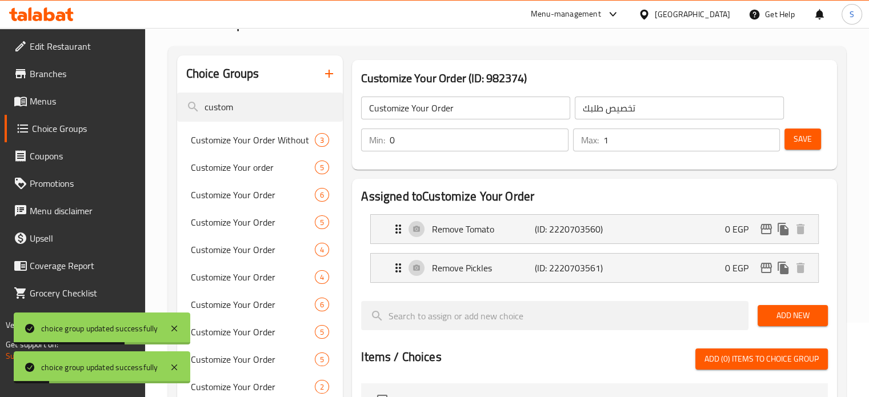
scroll to position [73, 0]
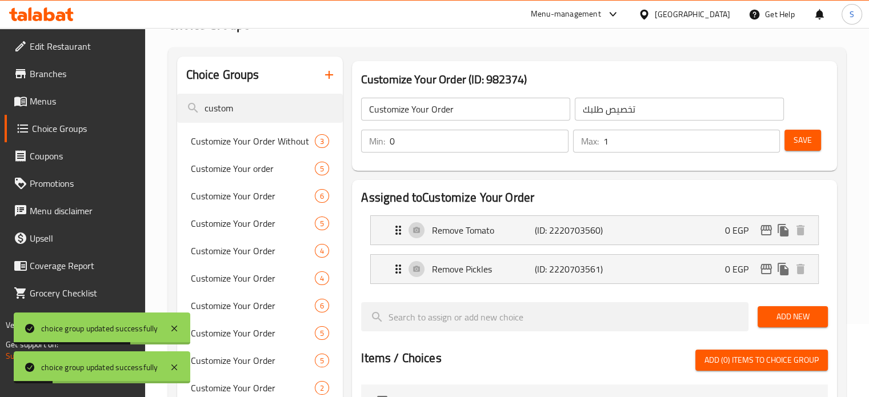
click at [629, 158] on div "Min: 0 ​ Max: 1 ​ Save" at bounding box center [592, 141] width 476 height 37
click at [641, 137] on input "1" at bounding box center [691, 141] width 176 height 23
click at [641, 137] on input "0" at bounding box center [691, 141] width 176 height 23
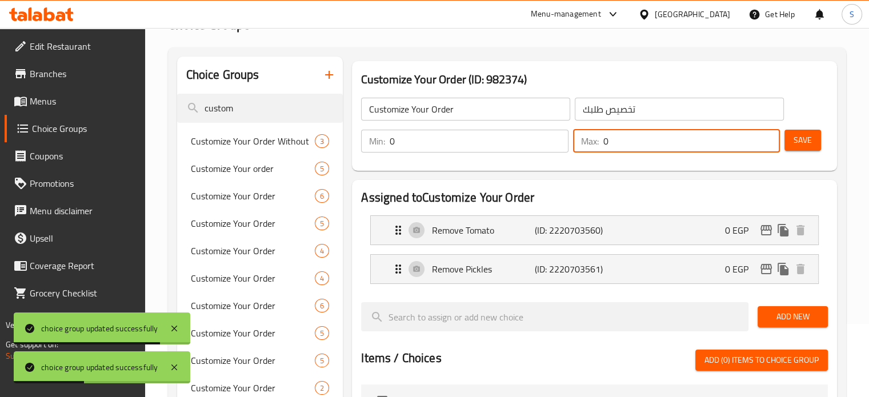
click at [797, 148] on button "Save" at bounding box center [802, 140] width 37 height 21
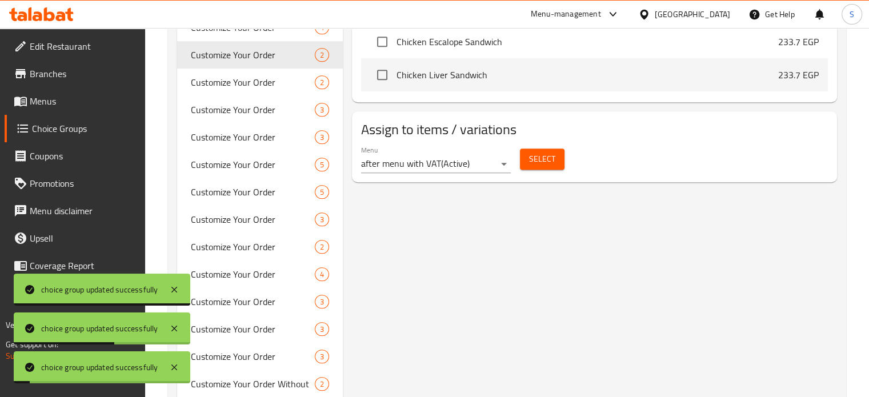
scroll to position [612, 0]
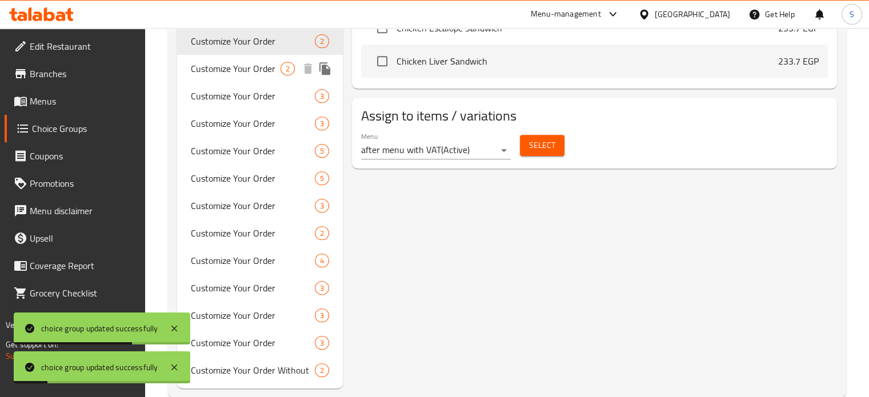
click at [242, 70] on span "Customize Your Order" at bounding box center [236, 69] width 90 height 14
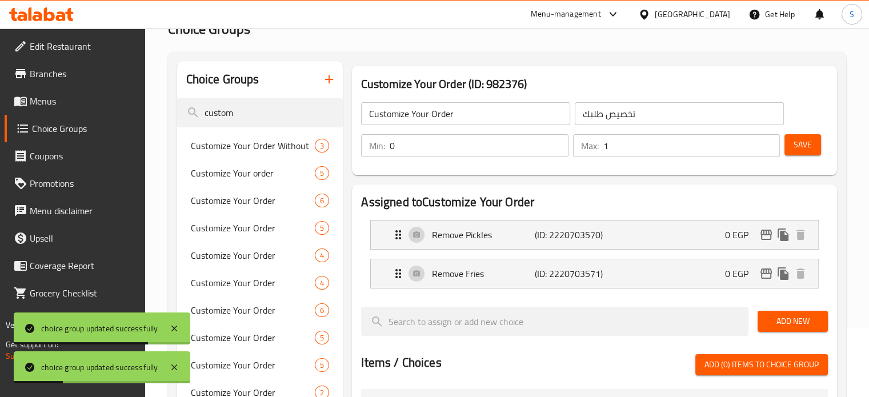
scroll to position [63, 0]
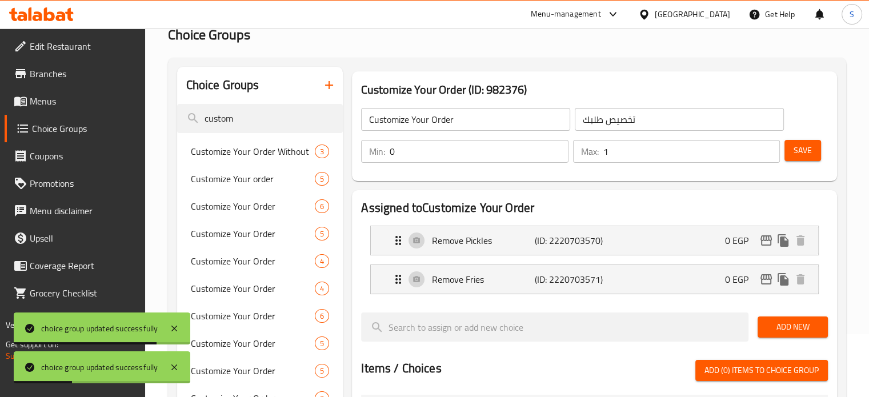
click at [666, 179] on div "Customize Your Order (ID: 982376) Customize Your Order ​ تخصيص طلبك ​ Min: 0 ​ …" at bounding box center [594, 126] width 485 height 110
click at [669, 171] on div "Customize Your Order ​ تخصيص طلبك ​ Min: 0 ​ Max: 1 ​ Save" at bounding box center [594, 135] width 476 height 82
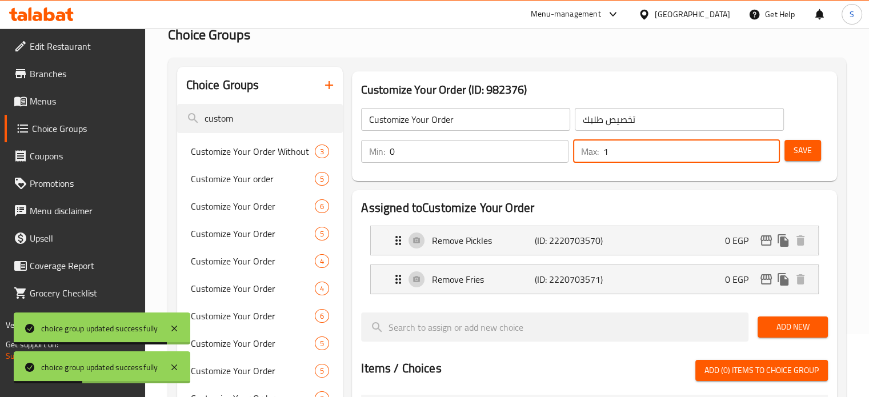
click at [678, 143] on input "1" at bounding box center [691, 151] width 176 height 23
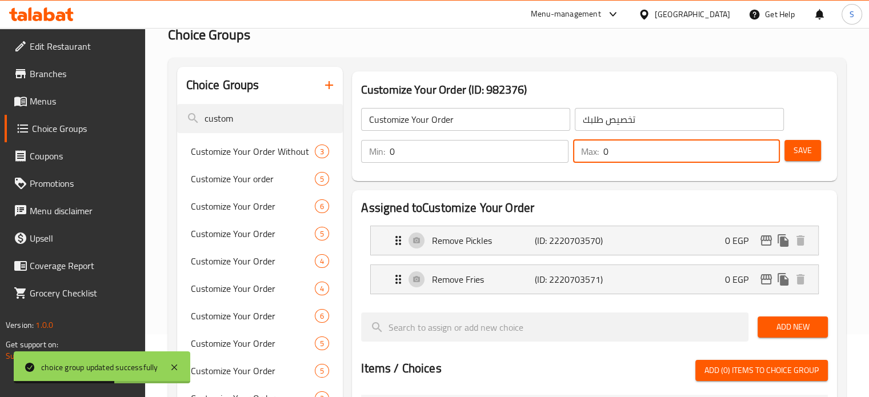
type input "0"
click at [804, 152] on span "Save" at bounding box center [802, 150] width 18 height 14
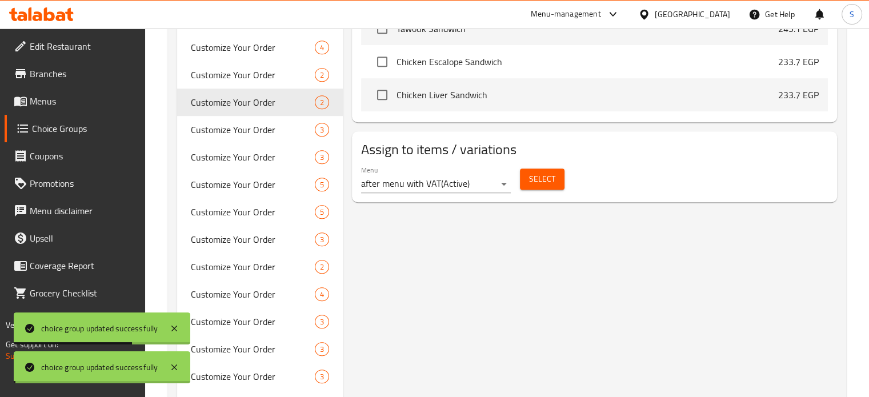
scroll to position [583, 0]
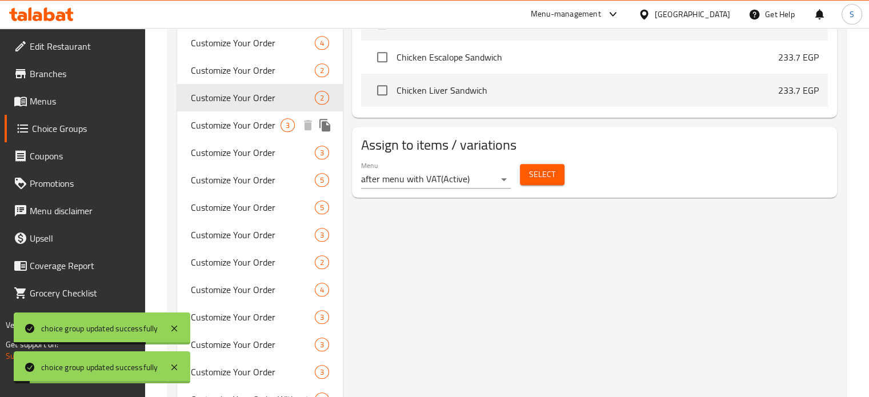
click at [235, 127] on span "Customize Your Order" at bounding box center [236, 125] width 90 height 14
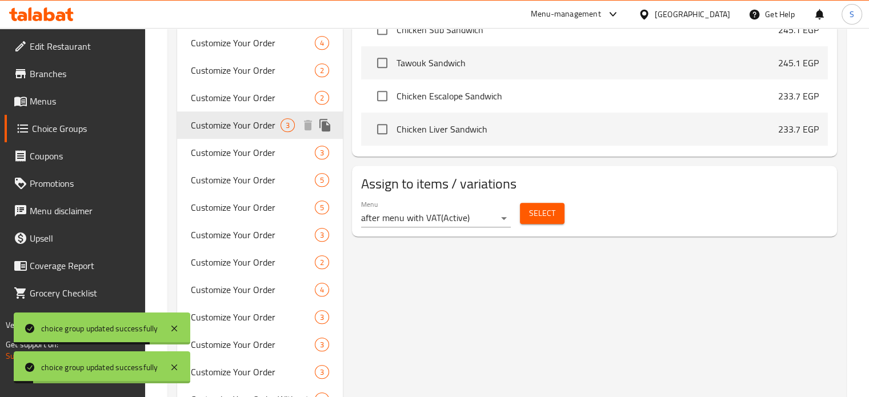
type input "Customize Your Order"
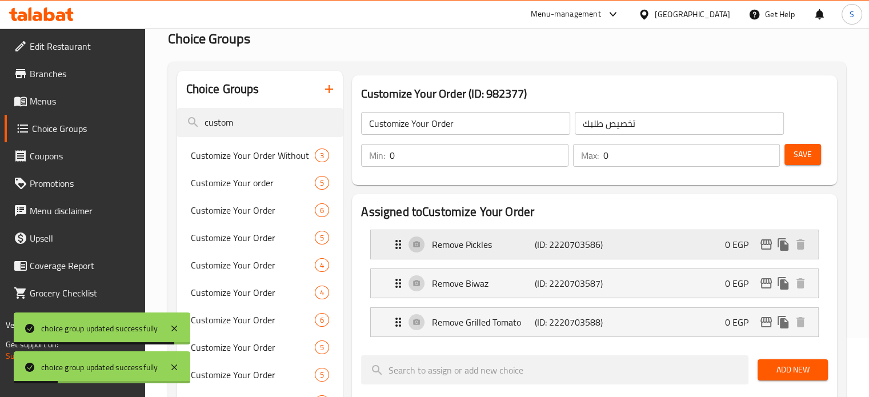
scroll to position [53, 0]
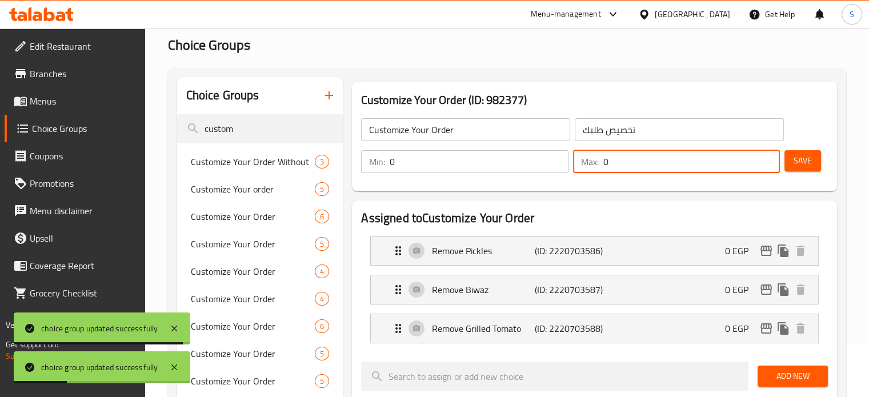
click at [621, 156] on input "0" at bounding box center [691, 161] width 176 height 23
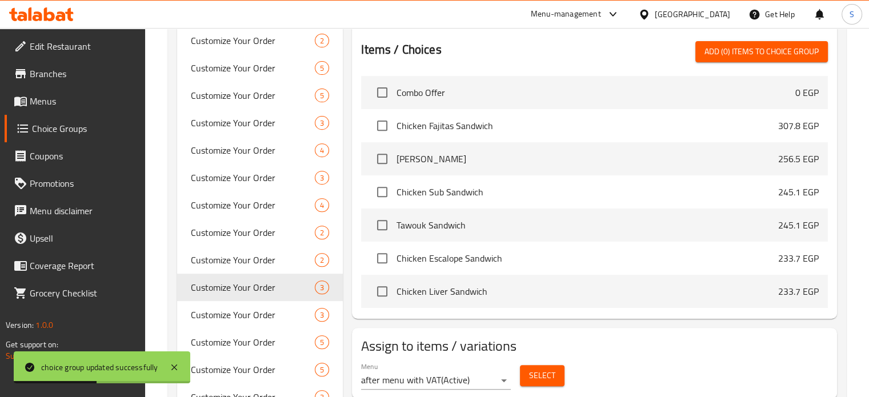
scroll to position [569, 0]
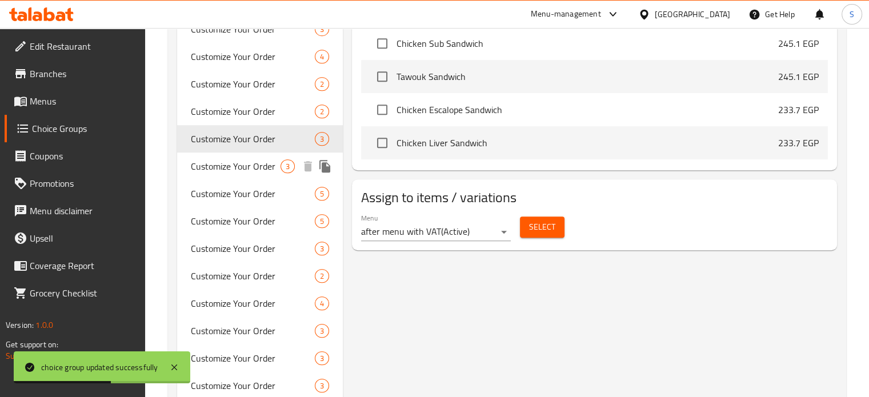
click at [229, 166] on span "Customize Your Order" at bounding box center [236, 166] width 90 height 14
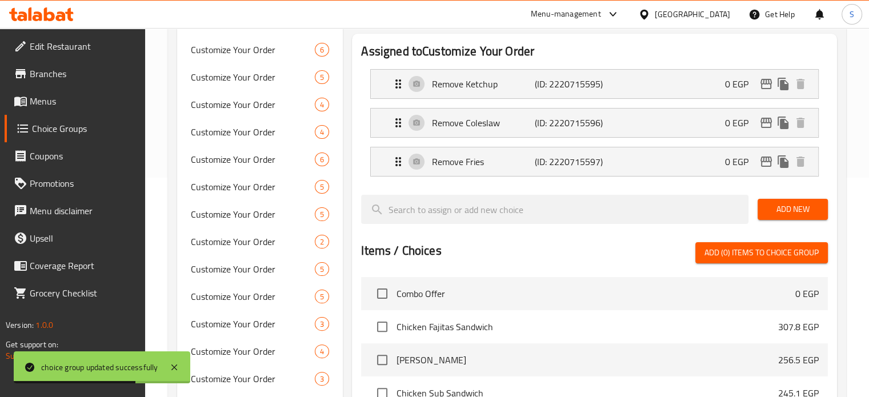
scroll to position [110, 0]
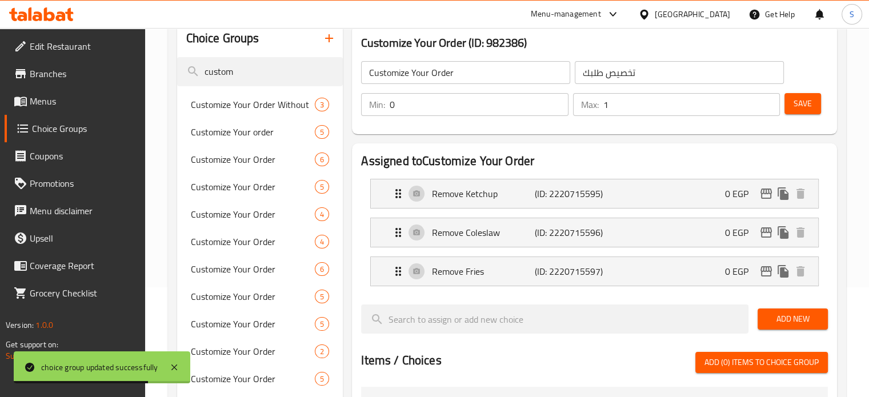
click at [633, 89] on div "Min: 0 ​ Max: 1 ​" at bounding box center [570, 105] width 428 height 32
click at [621, 103] on input "1" at bounding box center [691, 104] width 176 height 23
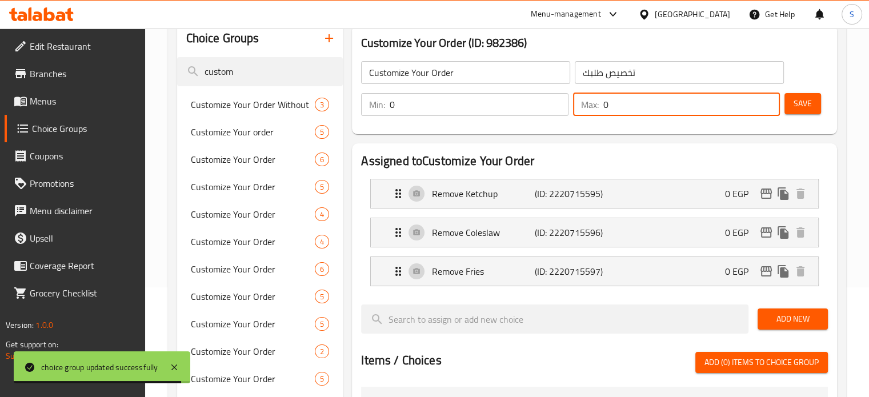
click at [812, 100] on button "Save" at bounding box center [802, 103] width 37 height 21
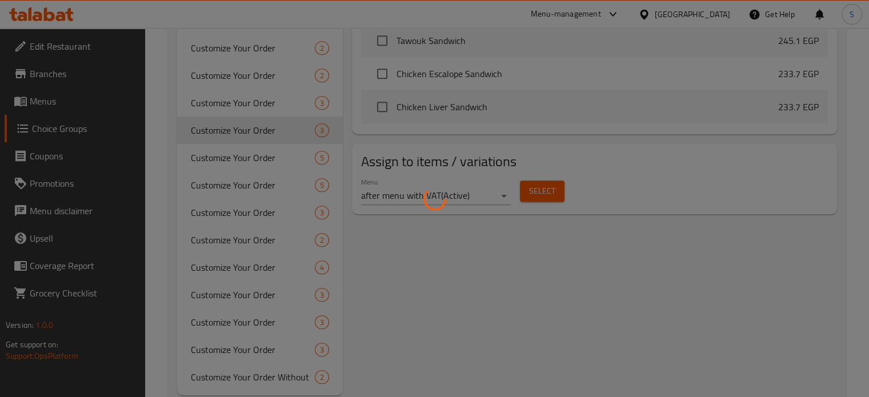
scroll to position [625, 0]
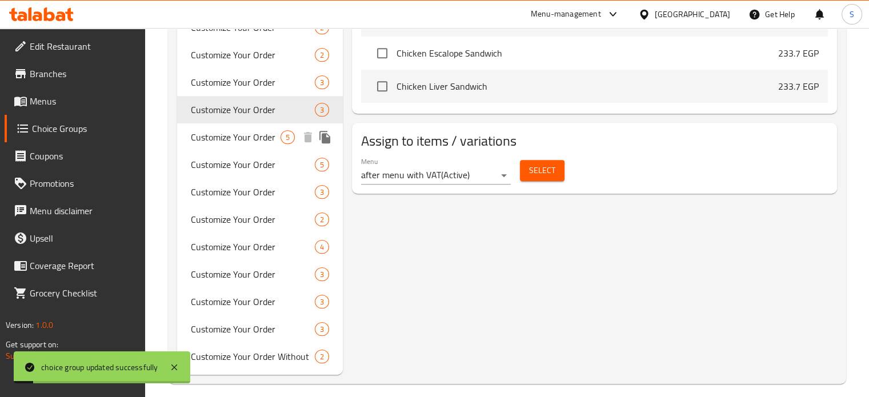
click at [211, 140] on span "Customize Your Order" at bounding box center [236, 137] width 90 height 14
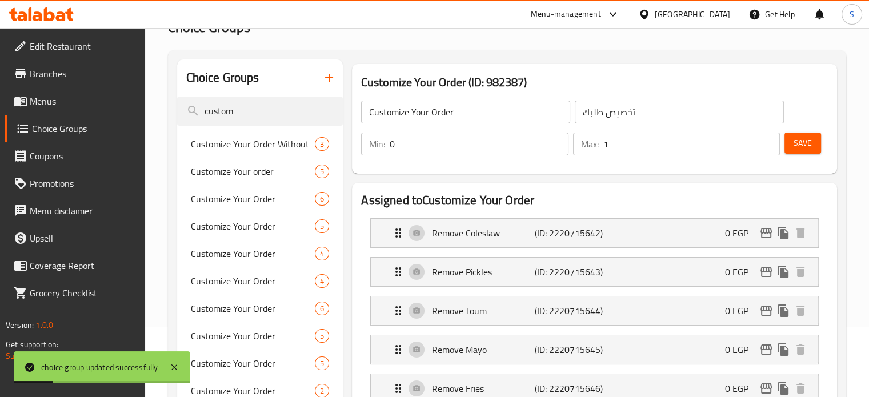
scroll to position [69, 0]
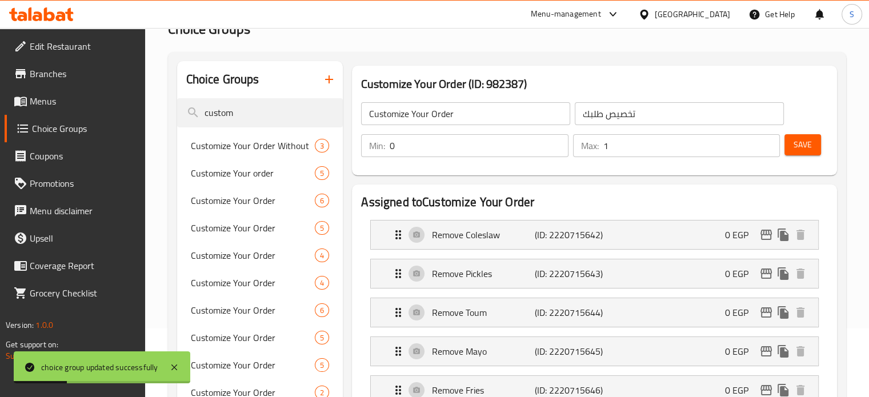
click at [657, 155] on input "1" at bounding box center [691, 145] width 176 height 23
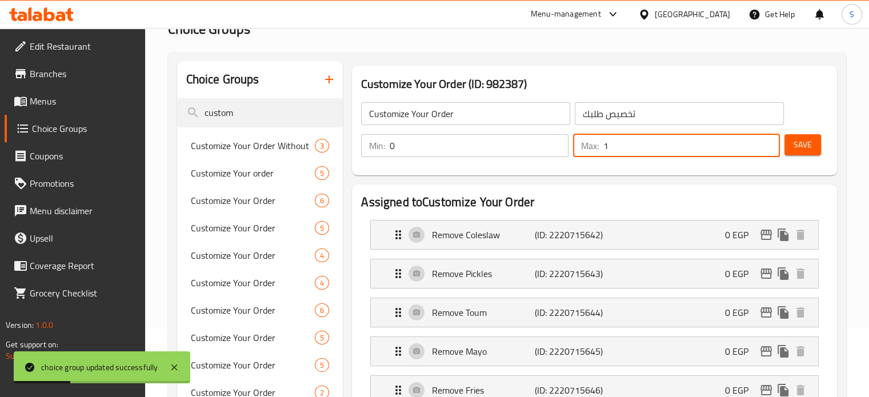
click at [657, 155] on input "1" at bounding box center [691, 145] width 176 height 23
click at [804, 146] on span "Save" at bounding box center [802, 145] width 18 height 14
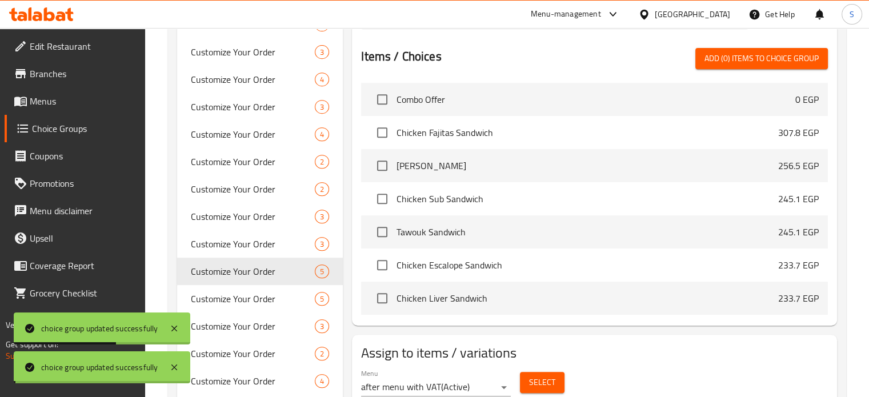
scroll to position [635, 0]
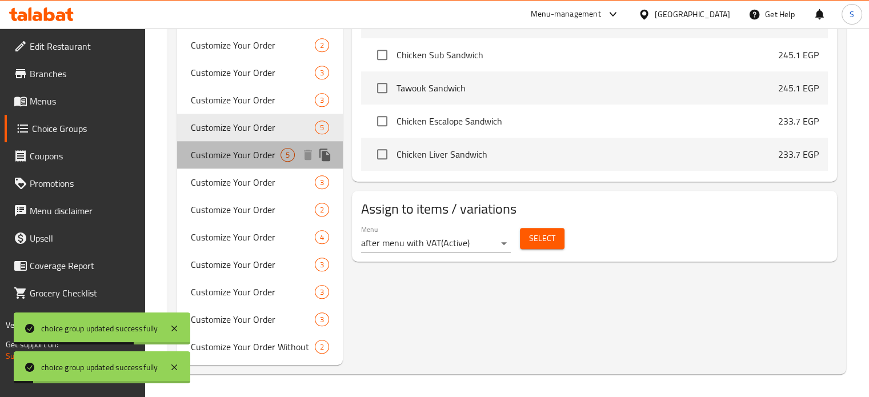
click at [263, 155] on span "Customize Your Order" at bounding box center [236, 155] width 90 height 14
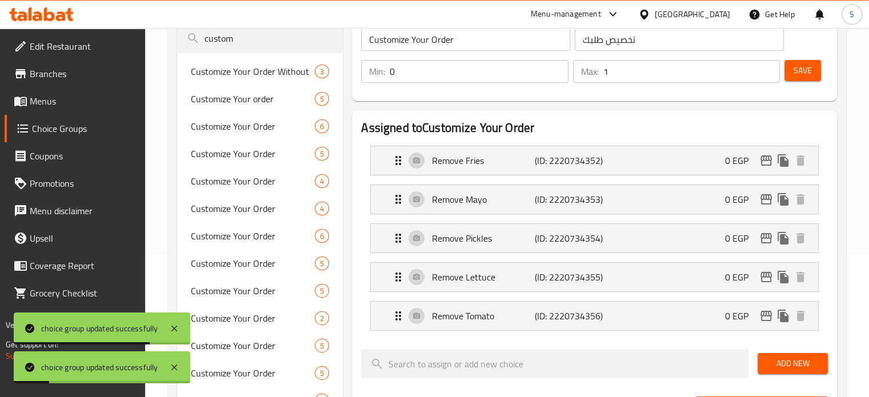
scroll to position [139, 0]
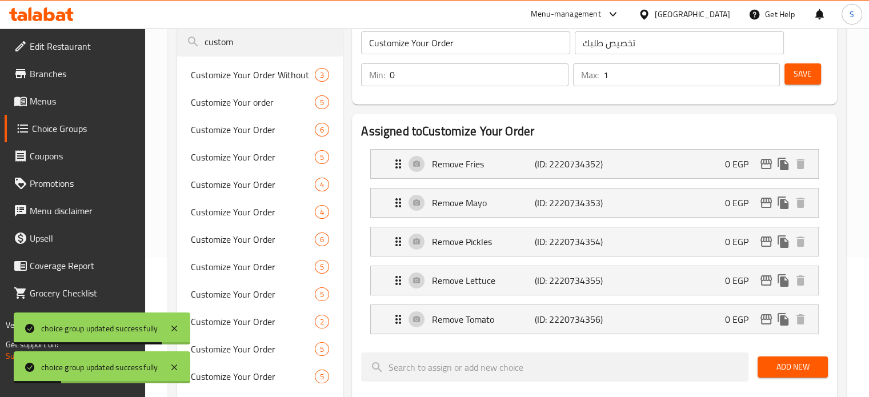
click at [635, 78] on input "1" at bounding box center [691, 74] width 176 height 23
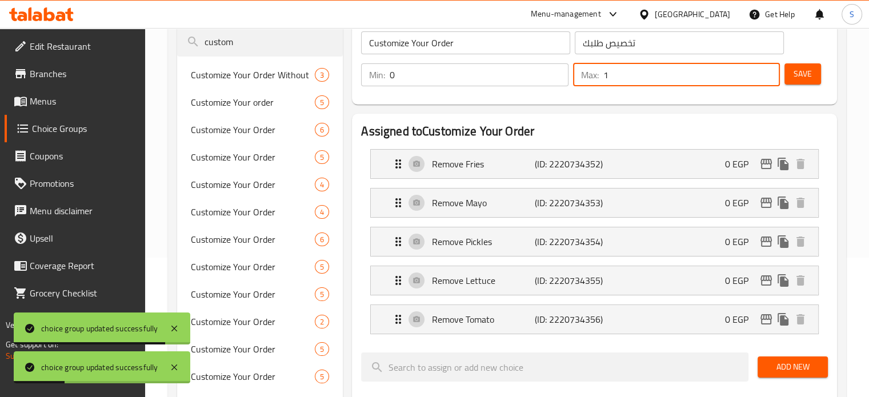
click at [635, 78] on input "1" at bounding box center [691, 74] width 176 height 23
click at [788, 69] on button "Save" at bounding box center [802, 73] width 37 height 21
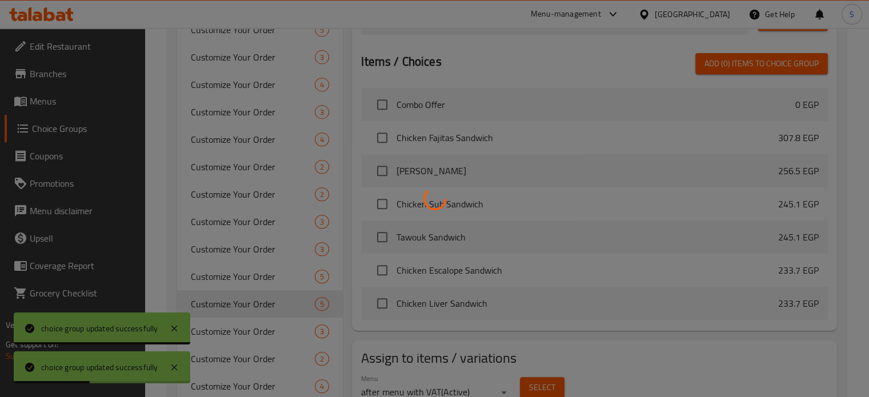
scroll to position [635, 0]
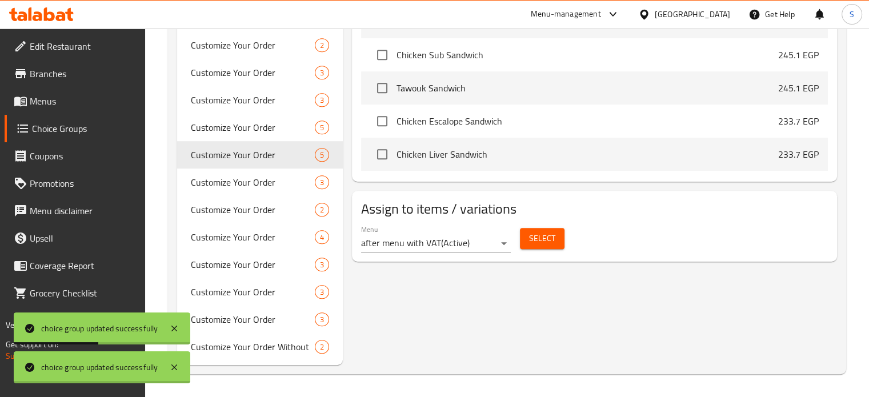
click at [219, 183] on div at bounding box center [434, 198] width 869 height 397
click at [219, 183] on span "Customize Your Order" at bounding box center [236, 182] width 90 height 14
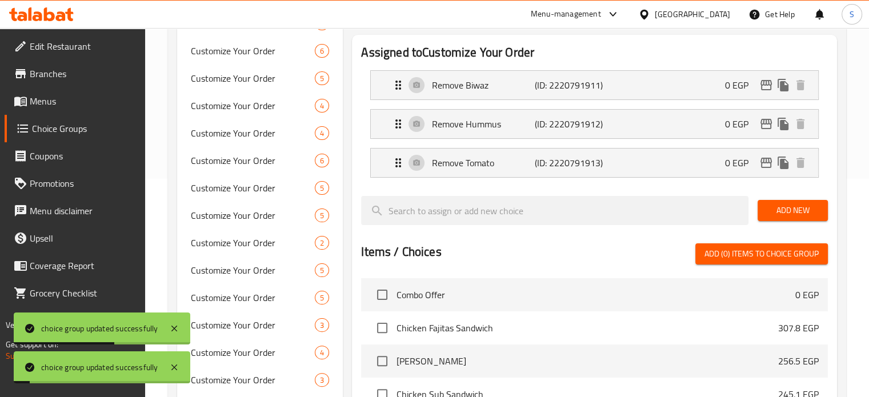
scroll to position [0, 0]
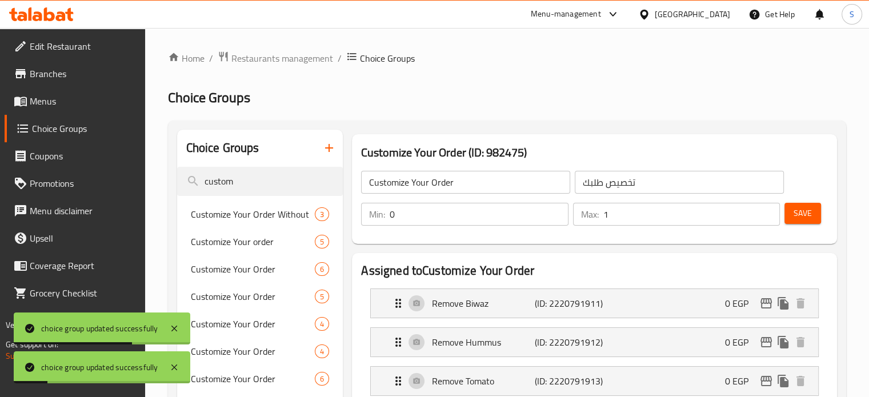
click at [620, 219] on input "1" at bounding box center [691, 214] width 176 height 23
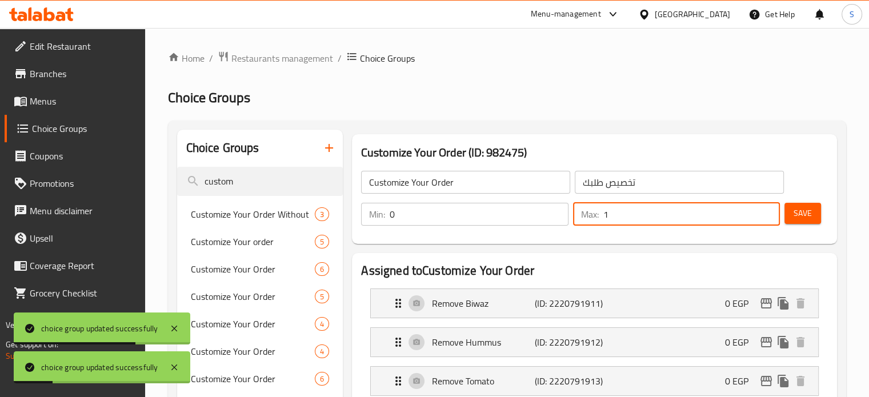
click at [620, 219] on input "1" at bounding box center [691, 214] width 176 height 23
click at [788, 210] on button "Save" at bounding box center [802, 213] width 37 height 21
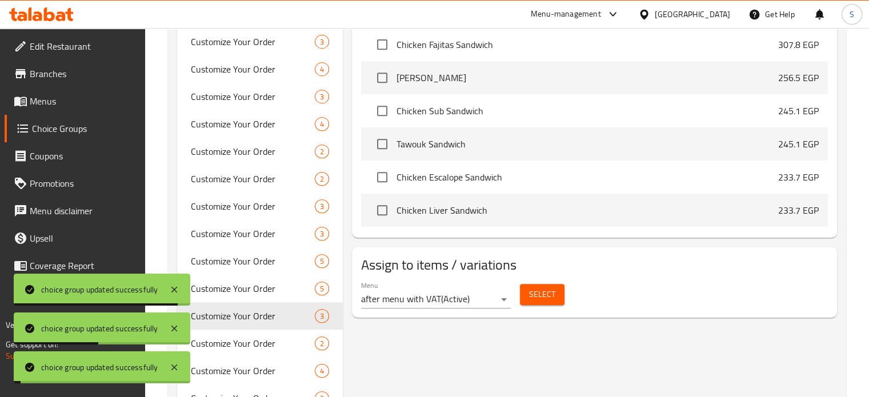
scroll to position [635, 0]
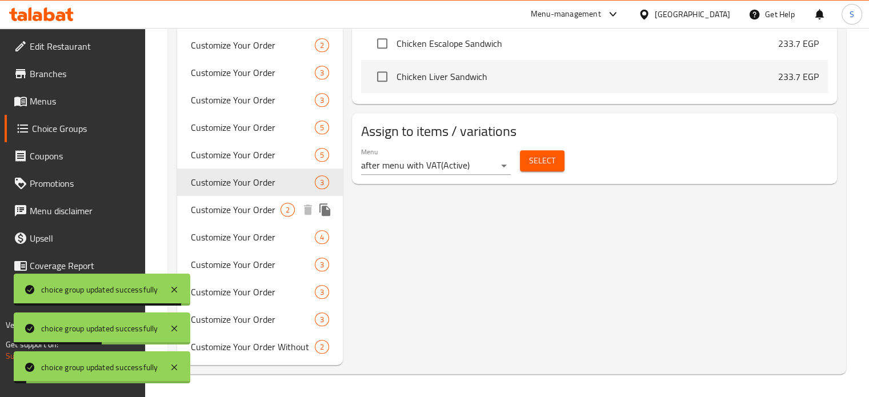
click at [232, 212] on span "Customize Your Order" at bounding box center [236, 210] width 90 height 14
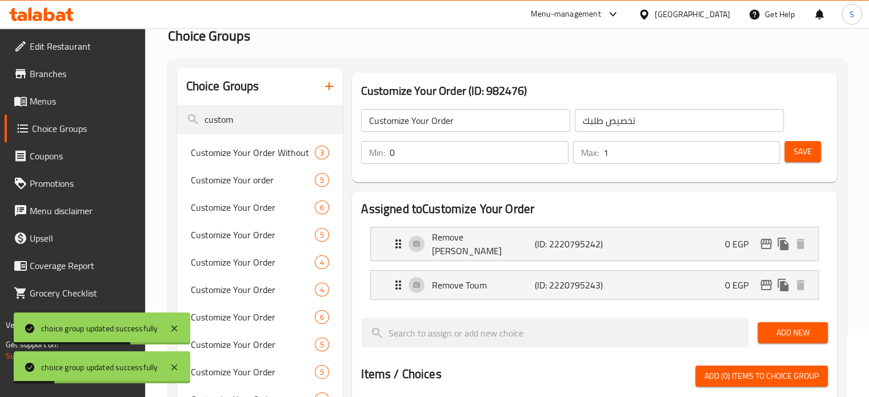
scroll to position [62, 0]
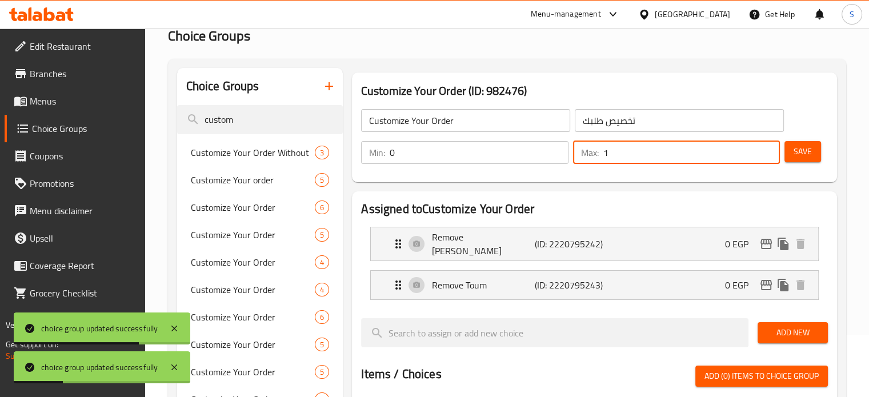
click at [647, 159] on input "1" at bounding box center [691, 152] width 176 height 23
type input "0"
click at [792, 154] on button "Save" at bounding box center [802, 151] width 37 height 21
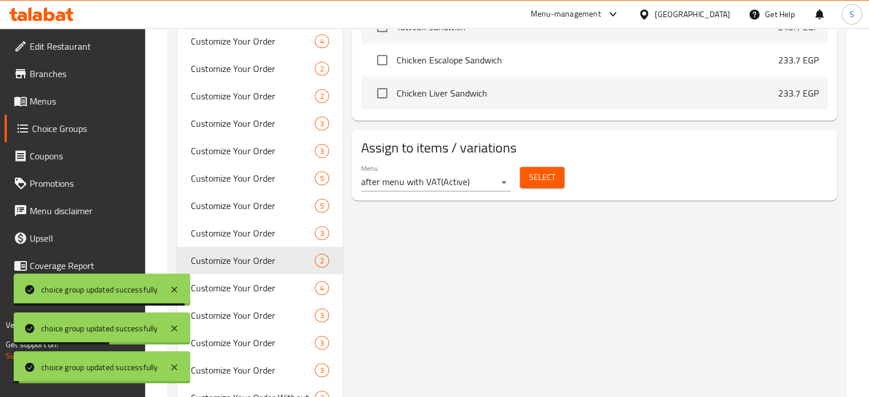
scroll to position [635, 0]
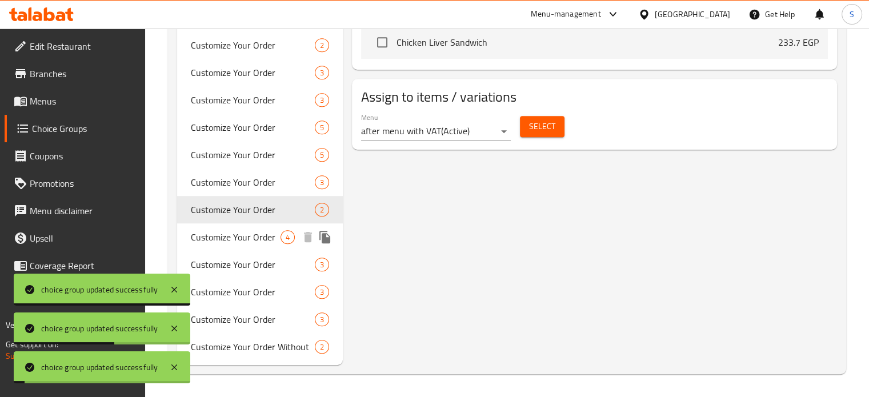
click at [256, 246] on div "Customize Your Order 4" at bounding box center [260, 236] width 166 height 27
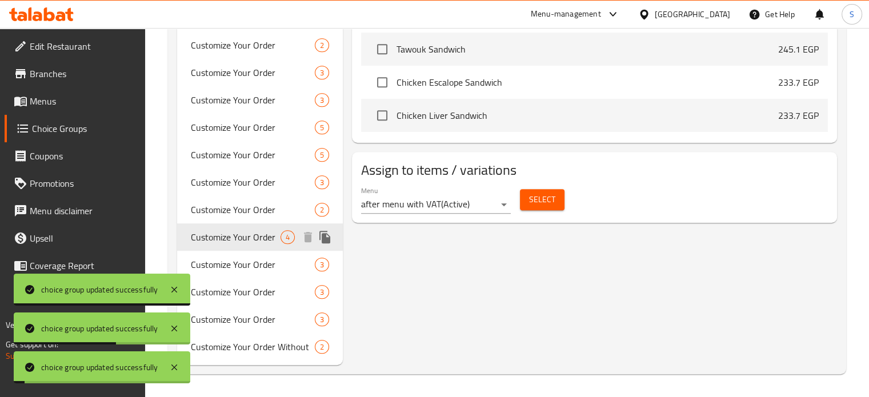
type input "Customize Your Order"
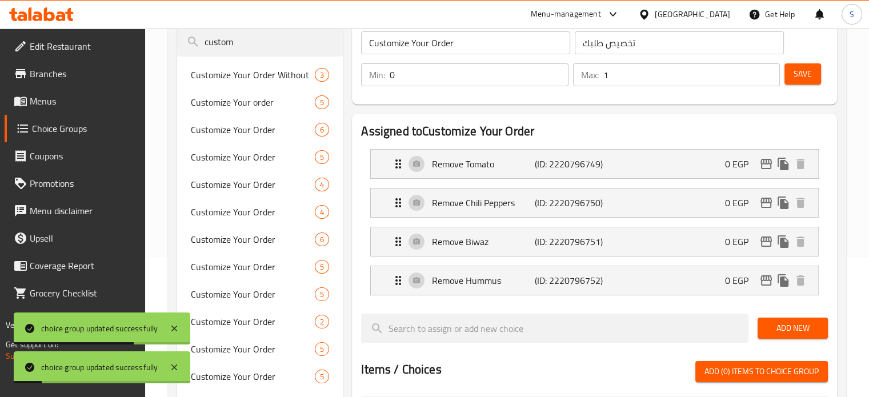
scroll to position [114, 0]
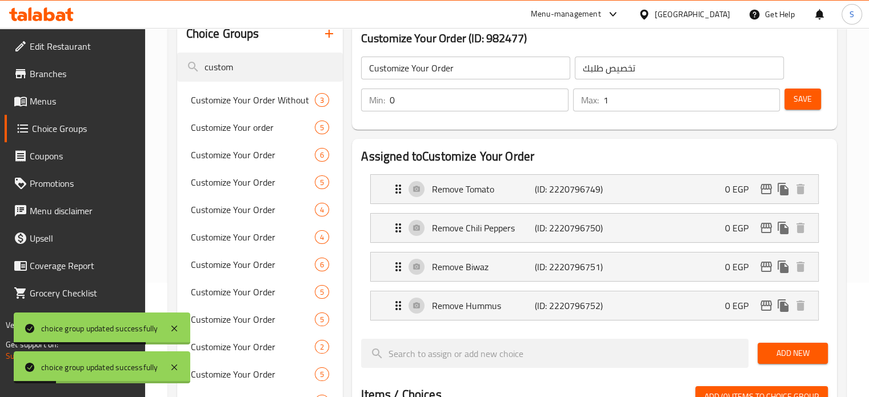
click at [642, 102] on input "1" at bounding box center [691, 100] width 176 height 23
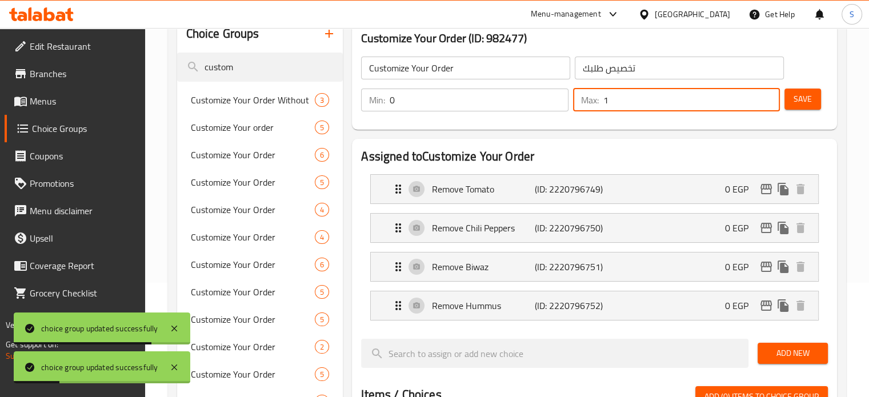
click at [642, 102] on input "1" at bounding box center [691, 100] width 176 height 23
type input "0"
click at [797, 91] on button "Save" at bounding box center [802, 99] width 37 height 21
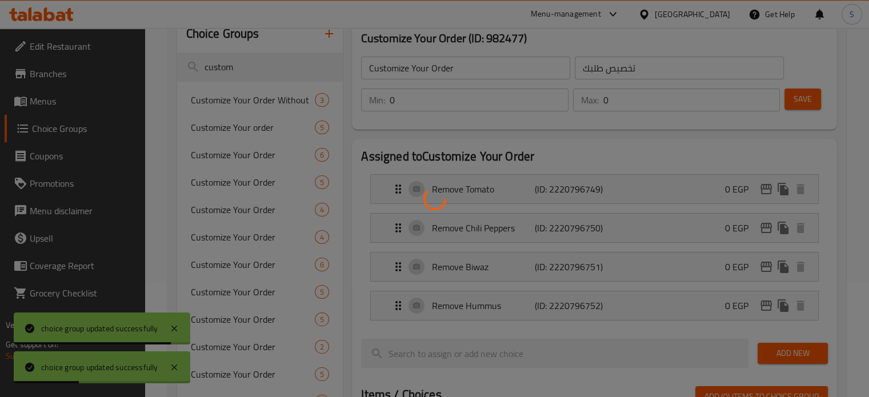
scroll to position [635, 0]
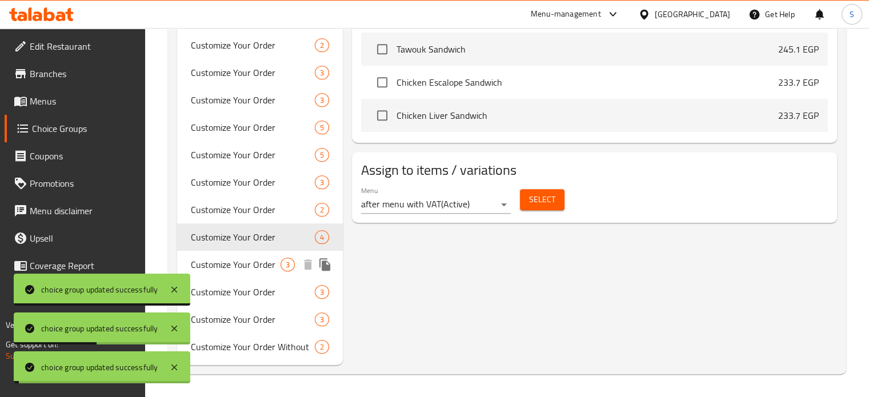
click at [232, 265] on span "Customize Your Order" at bounding box center [236, 265] width 90 height 14
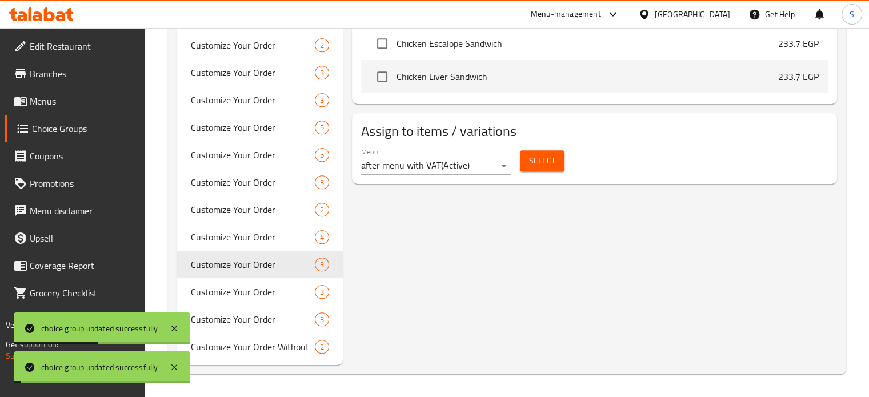
type input "Customize Your Order"
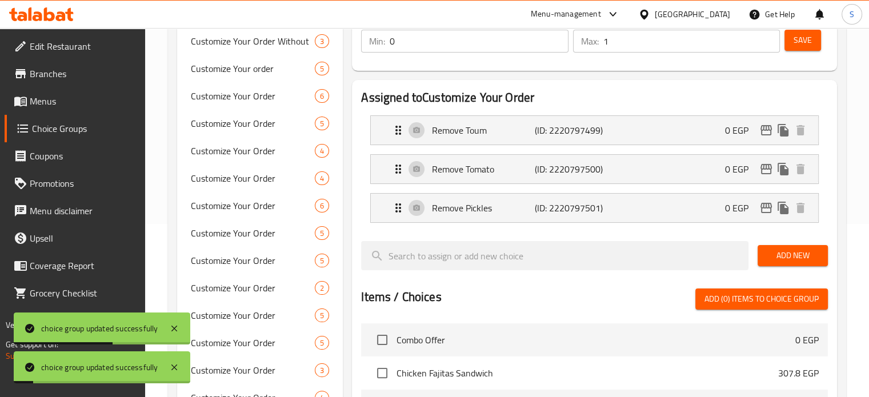
scroll to position [171, 0]
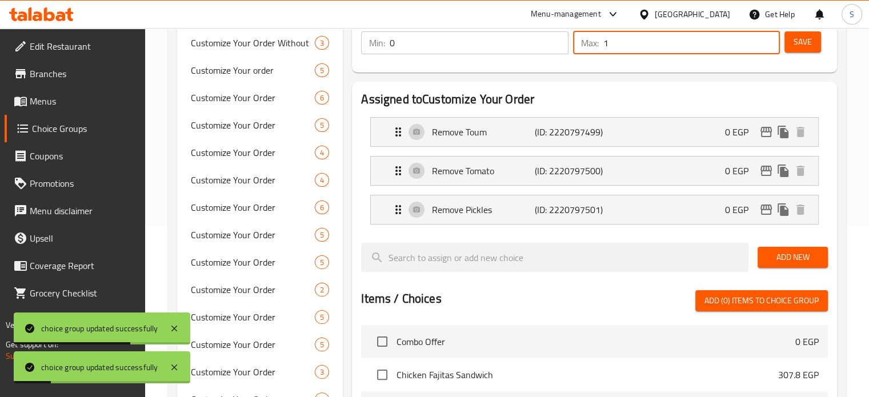
click at [617, 47] on input "1" at bounding box center [691, 42] width 176 height 23
type input "0"
click at [808, 43] on span "Save" at bounding box center [802, 42] width 18 height 14
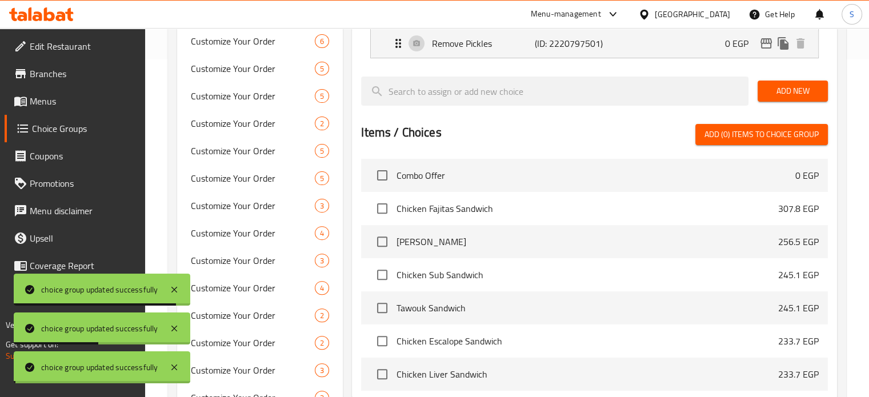
scroll to position [635, 0]
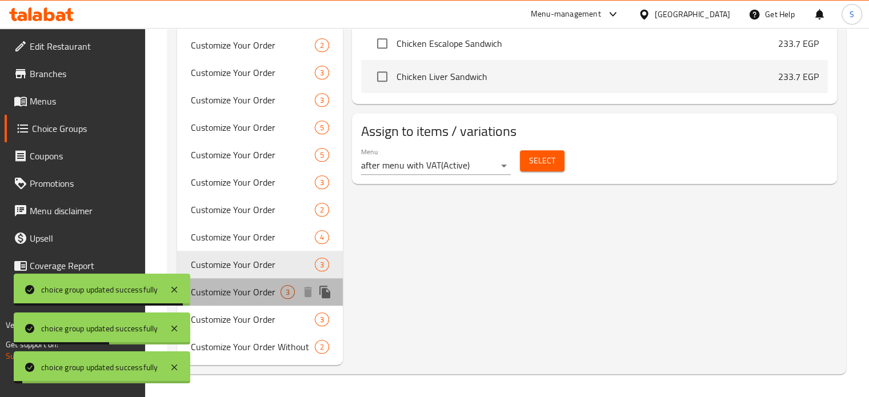
click at [246, 287] on span "Customize Your Order" at bounding box center [236, 292] width 90 height 14
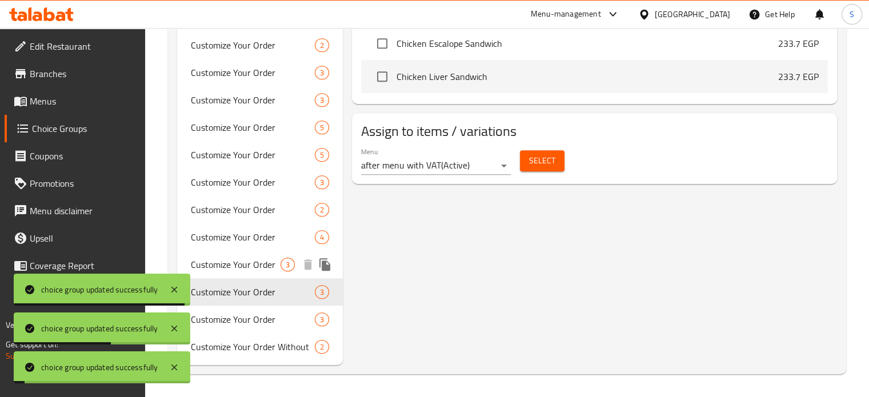
type input "Customize Your Order"
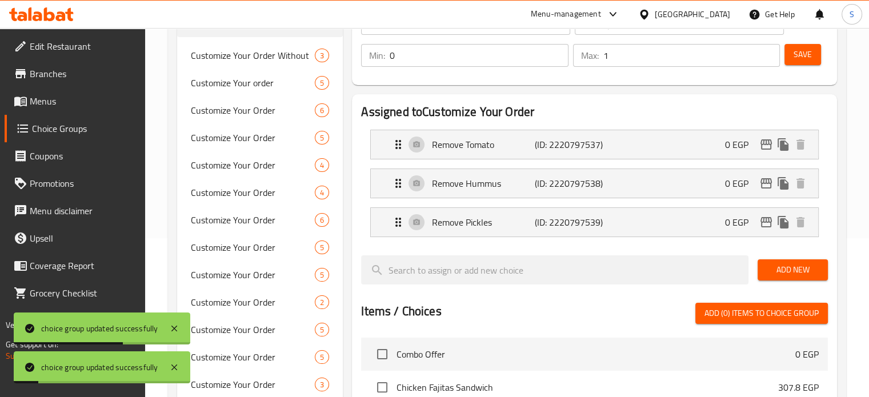
scroll to position [153, 0]
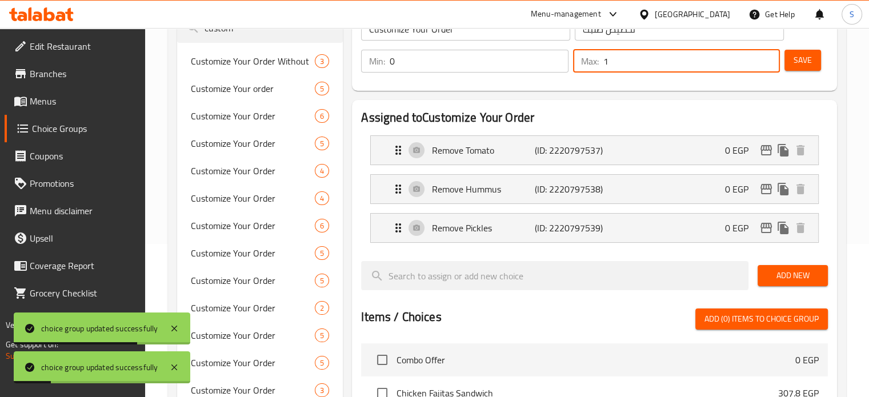
click at [629, 63] on input "1" at bounding box center [691, 61] width 176 height 23
click at [629, 63] on input "0" at bounding box center [691, 61] width 176 height 23
type input "0"
click at [797, 64] on span "Save" at bounding box center [802, 60] width 18 height 14
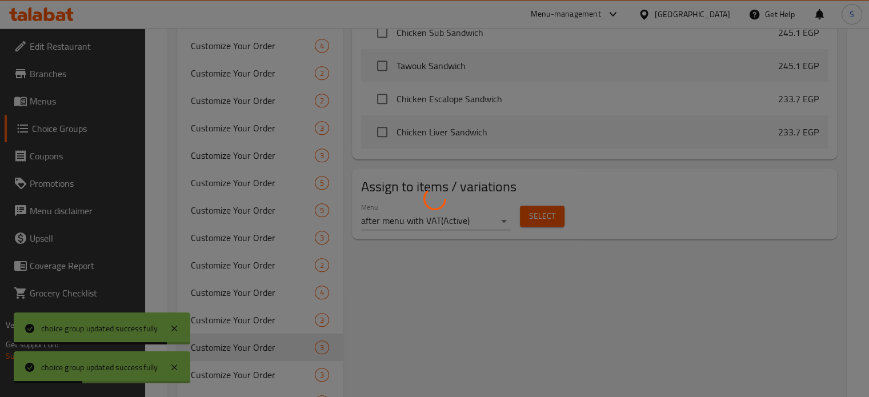
scroll to position [635, 0]
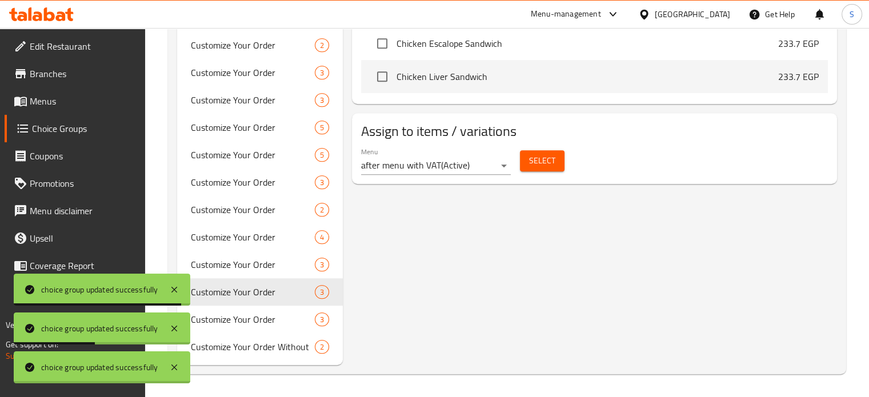
click at [220, 325] on div at bounding box center [434, 198] width 869 height 397
click at [220, 325] on span "Customize Your Order" at bounding box center [236, 319] width 90 height 14
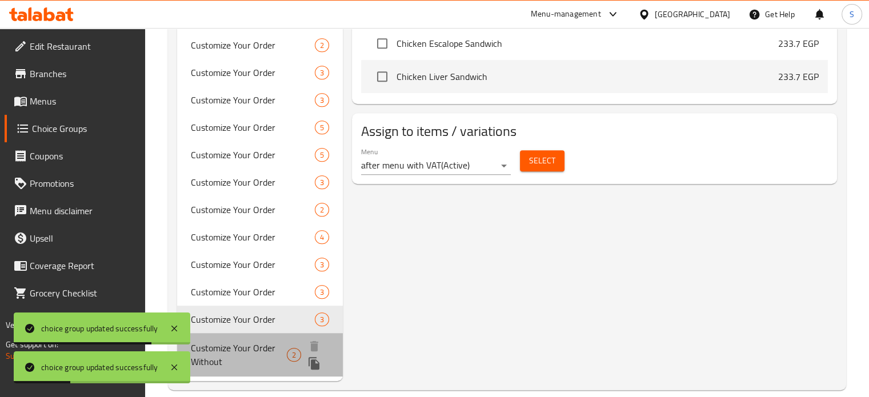
click at [264, 349] on span "Customize Your Order Without" at bounding box center [239, 354] width 97 height 27
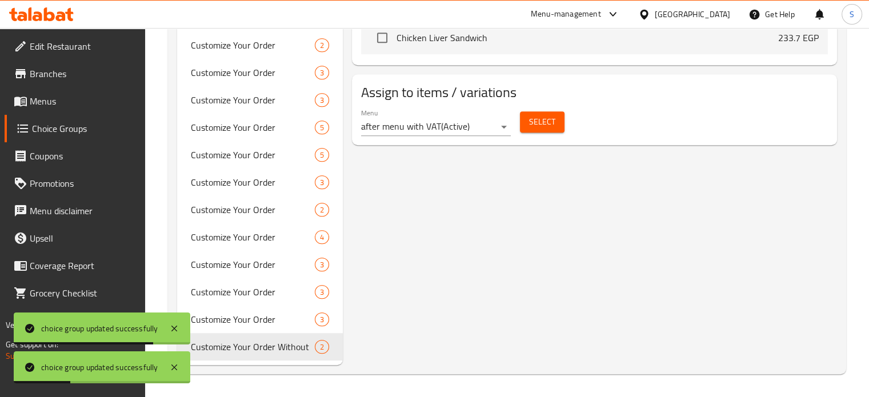
type input "Customize Your Order Without"
type input "تخصيص طلبك بدون"
type input "2"
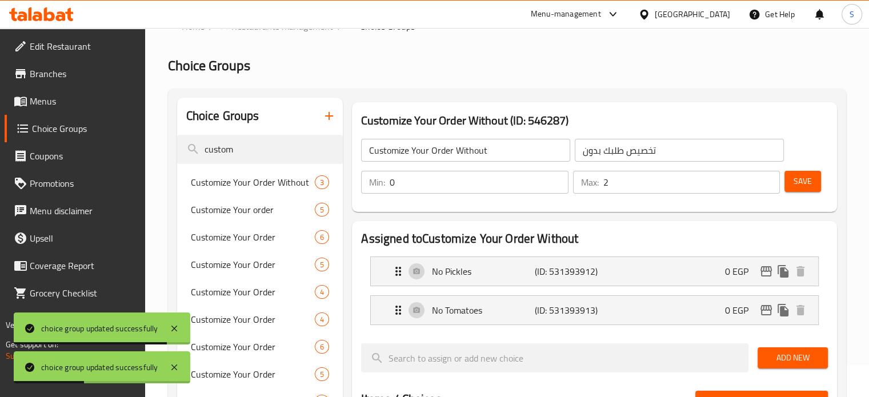
scroll to position [27, 0]
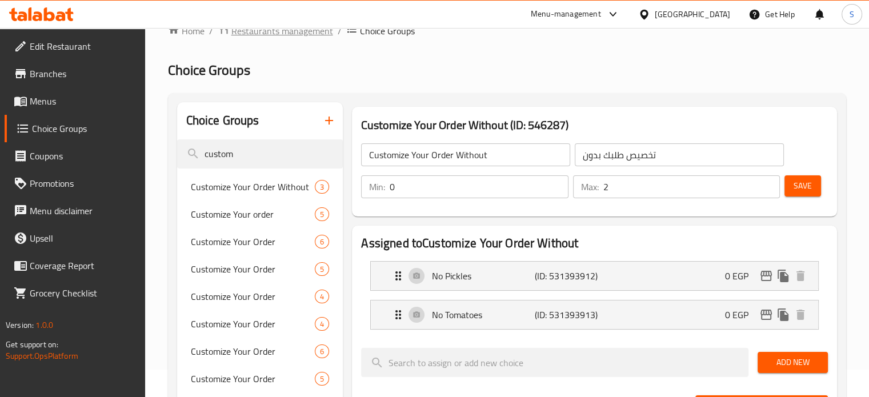
click at [284, 31] on span "Restaurants management" at bounding box center [282, 31] width 102 height 14
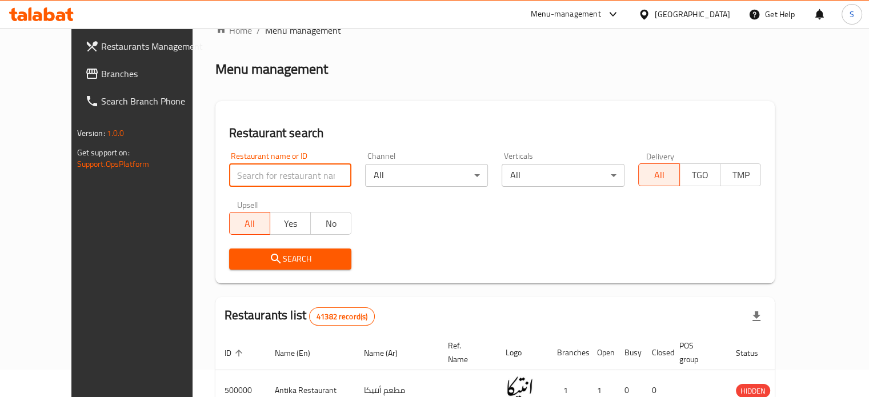
click at [229, 171] on input "search" at bounding box center [290, 175] width 123 height 23
paste input "مراسيم اليمن"
type input "مراسيم اليمن"
click button "Search" at bounding box center [290, 258] width 123 height 21
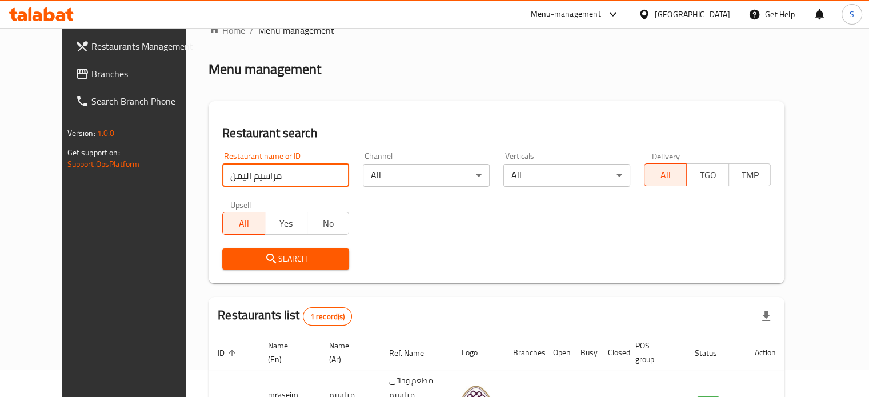
scroll to position [103, 0]
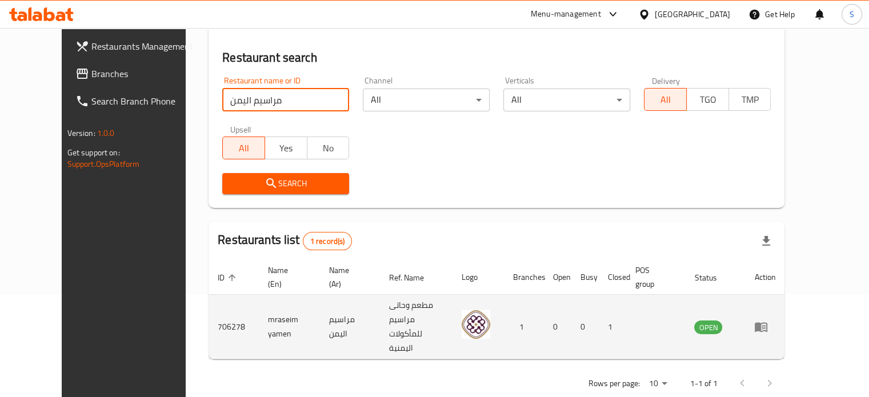
click at [259, 312] on td "mraseim yamen" at bounding box center [289, 327] width 61 height 65
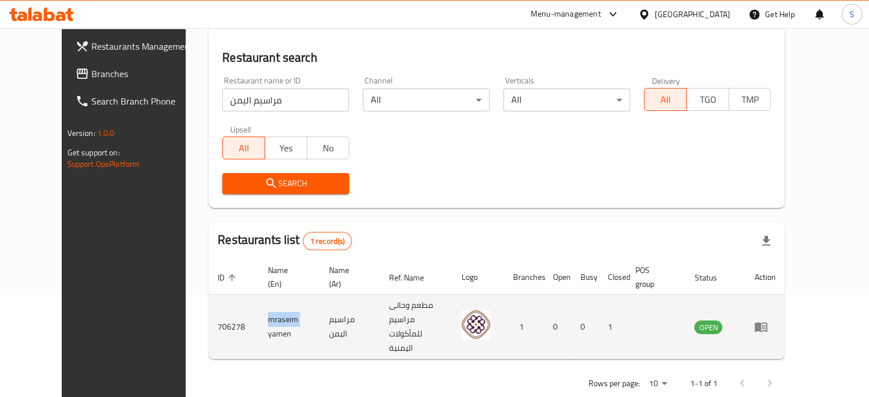
click at [259, 312] on td "mraseim yamen" at bounding box center [289, 327] width 61 height 65
copy td "mraseim"
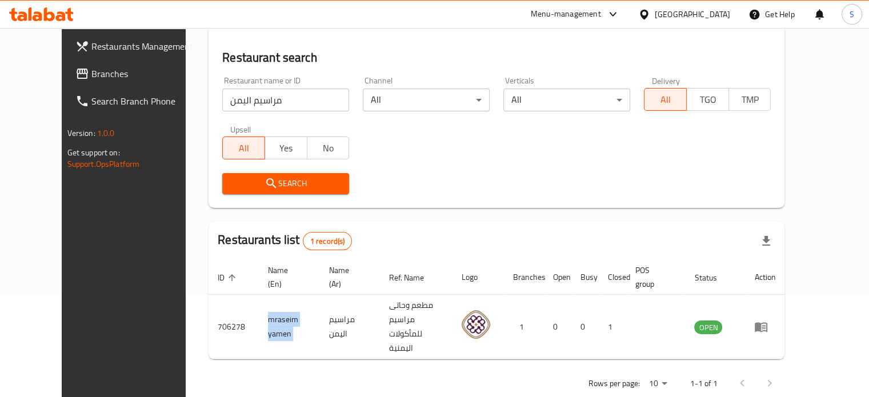
copy td "mraseim yamen"
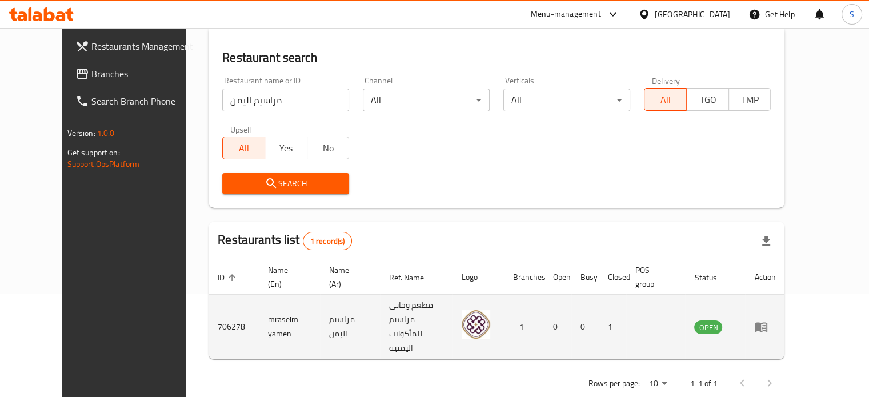
click at [208, 315] on td "706278" at bounding box center [233, 327] width 50 height 65
click at [208, 313] on td "706278" at bounding box center [233, 327] width 50 height 65
copy td "706278"
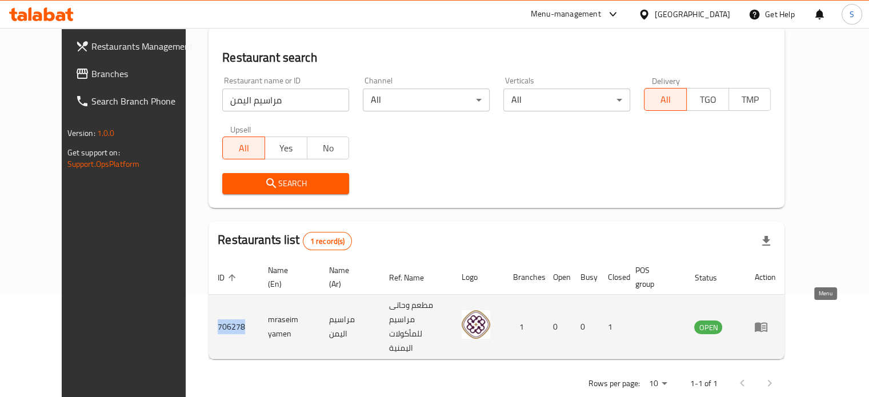
click at [767, 323] on icon "enhanced table" at bounding box center [760, 328] width 13 height 10
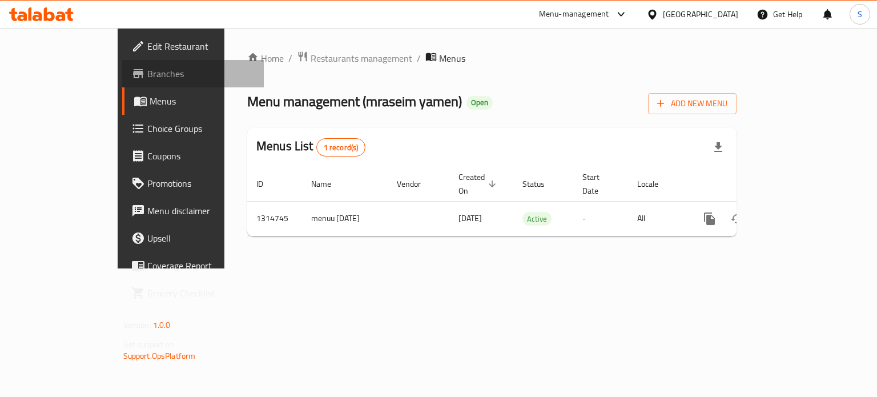
click at [147, 75] on span "Branches" at bounding box center [201, 74] width 108 height 14
